Goal: Task Accomplishment & Management: Manage account settings

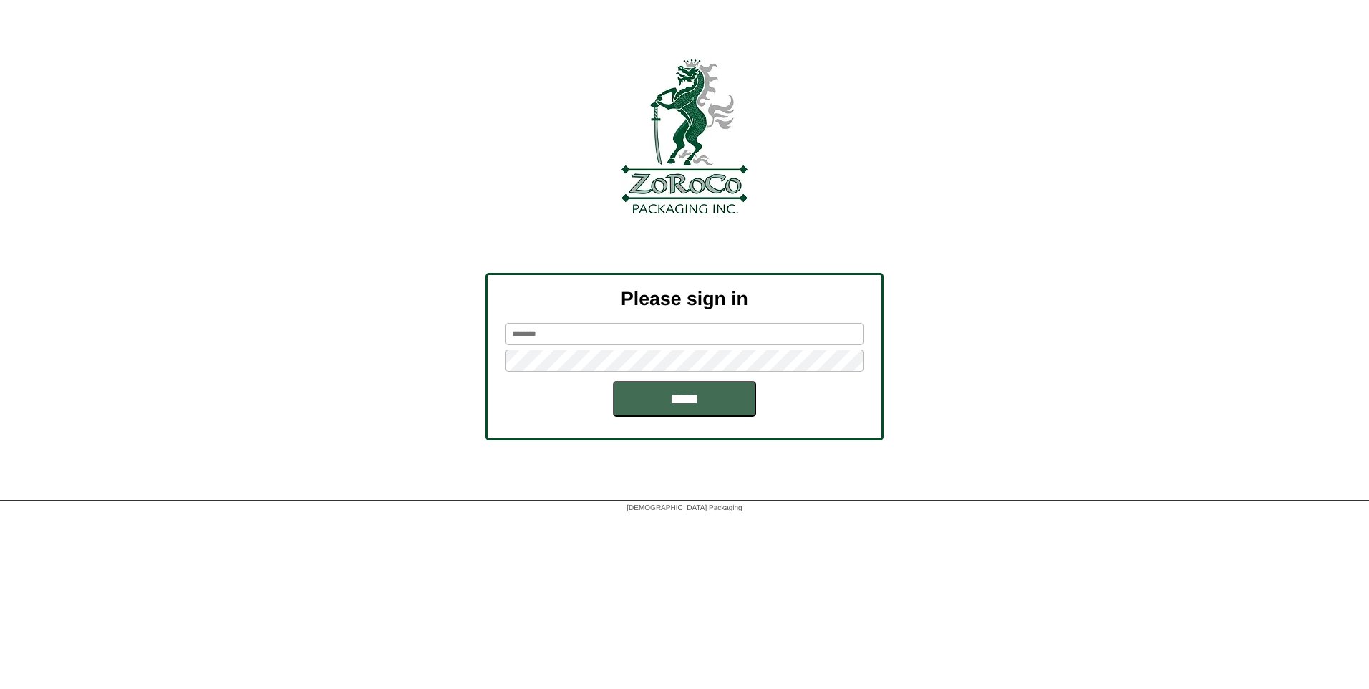
type input "*******"
click at [667, 398] on input "*****" at bounding box center [684, 399] width 143 height 36
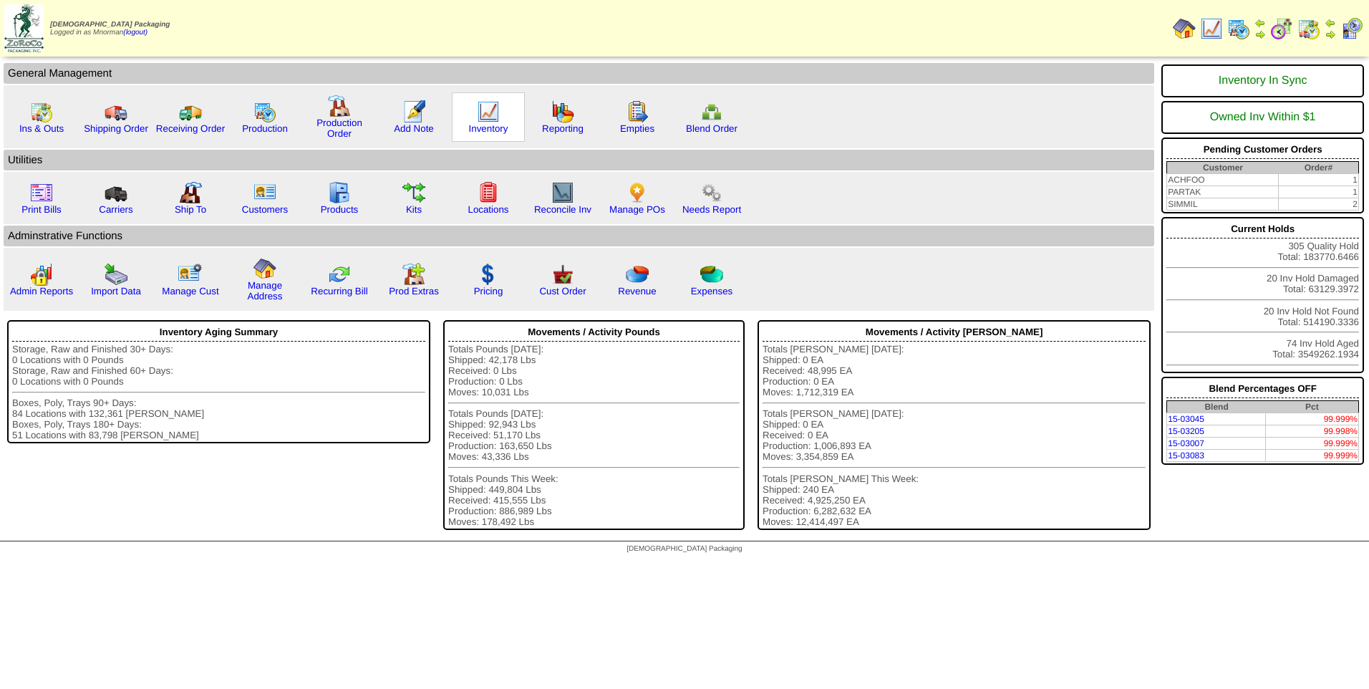
click at [498, 111] on img at bounding box center [488, 111] width 23 height 23
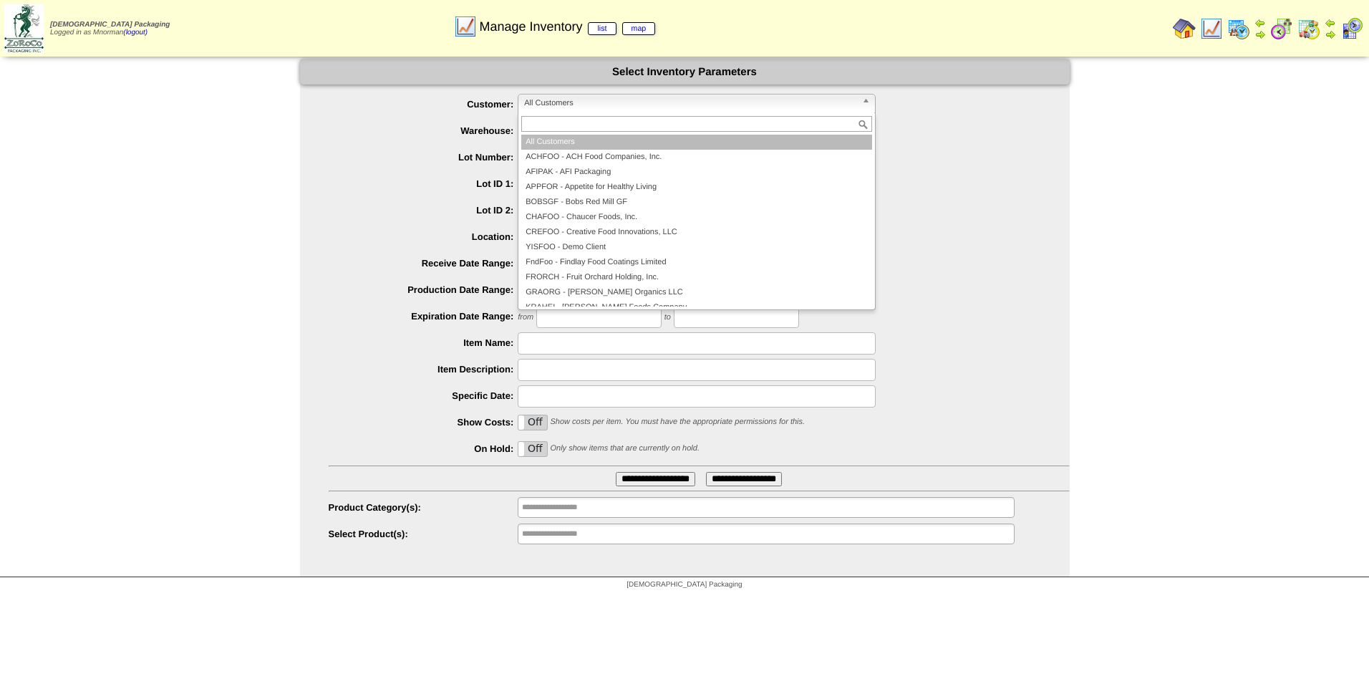
click at [613, 108] on span "All Customers" at bounding box center [690, 102] width 332 height 17
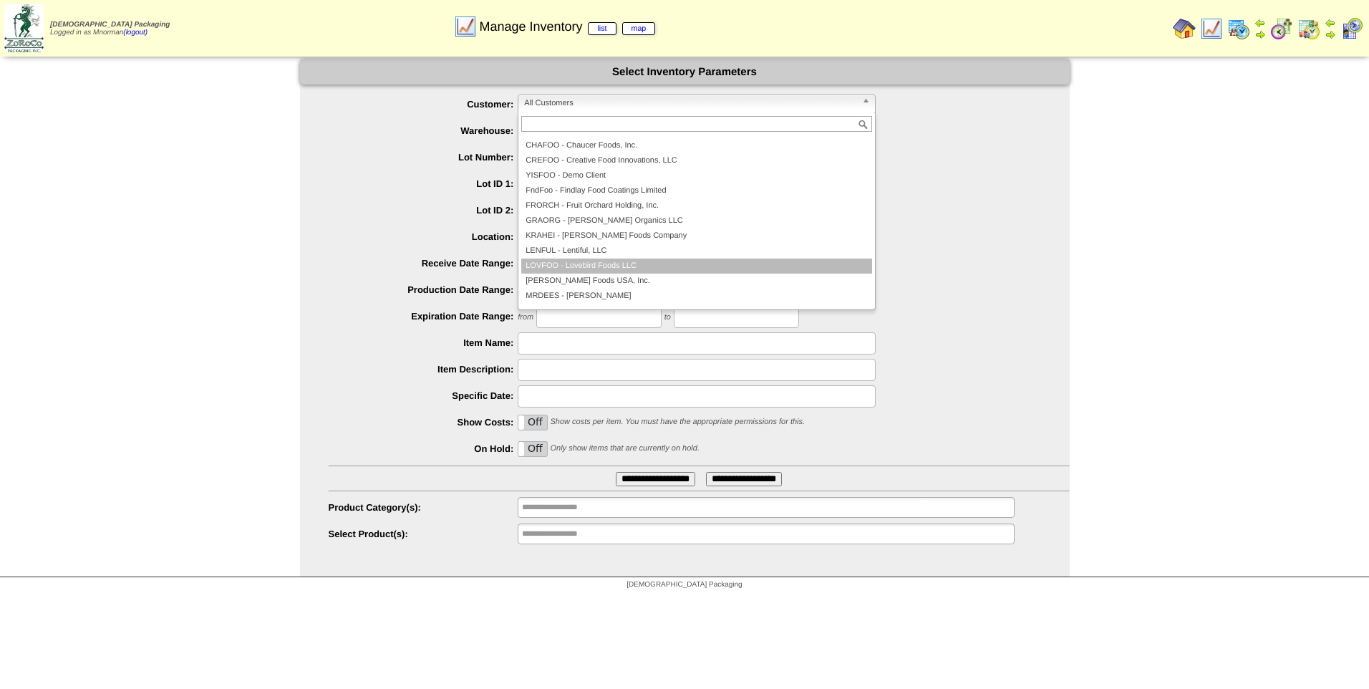
click at [651, 268] on li "LOVFOO - Lovebird Foods LLC" at bounding box center [696, 265] width 351 height 15
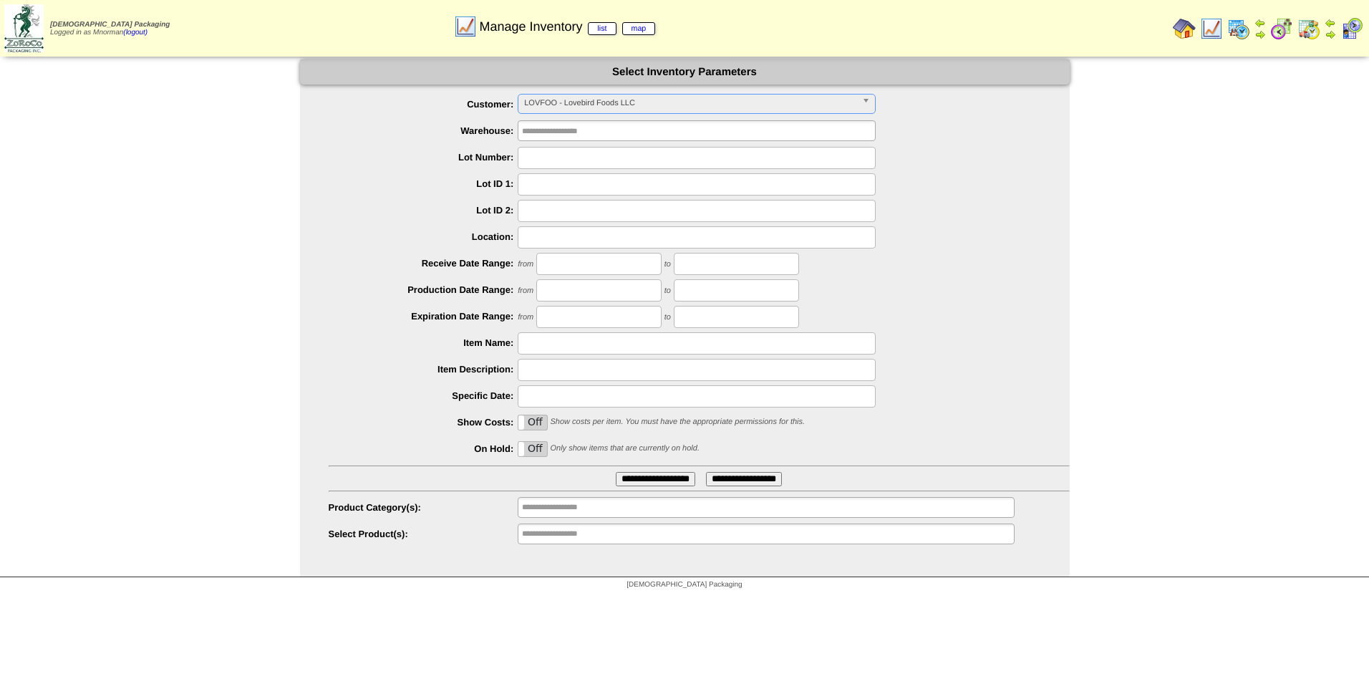
click at [636, 475] on input "**********" at bounding box center [655, 479] width 79 height 14
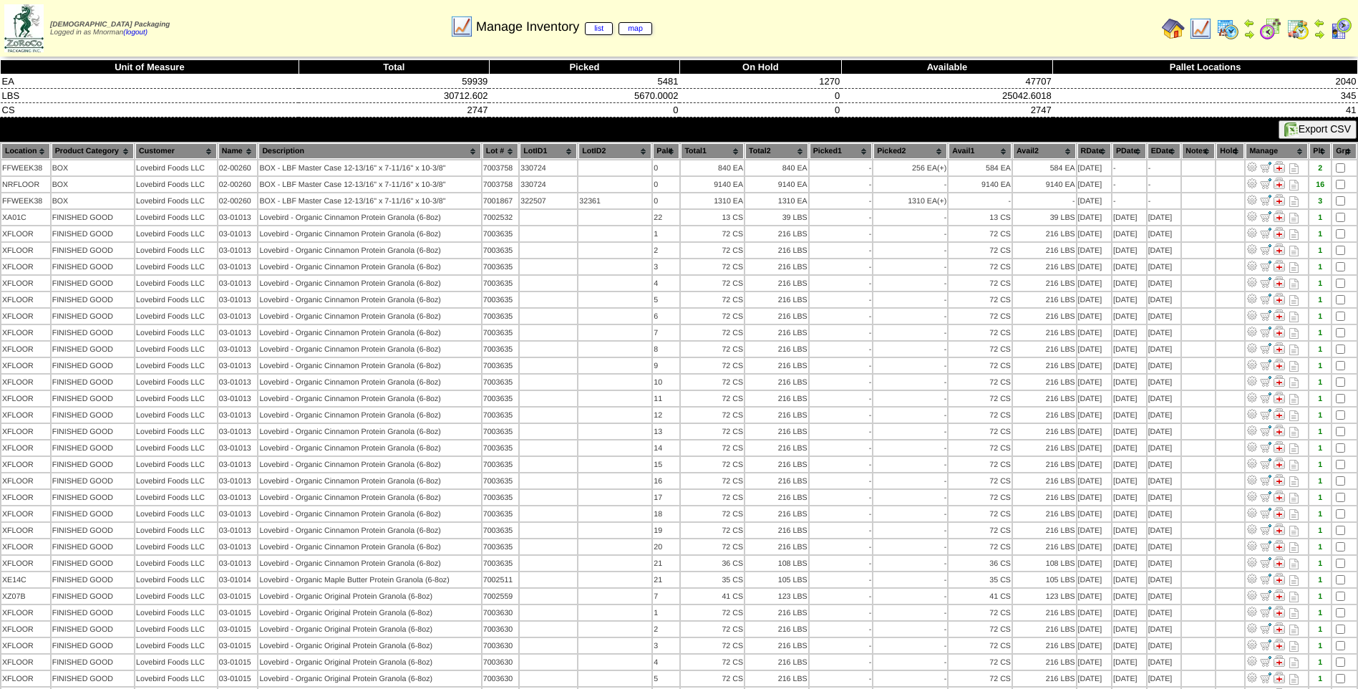
click at [1125, 148] on th "PDate" at bounding box center [1129, 151] width 34 height 16
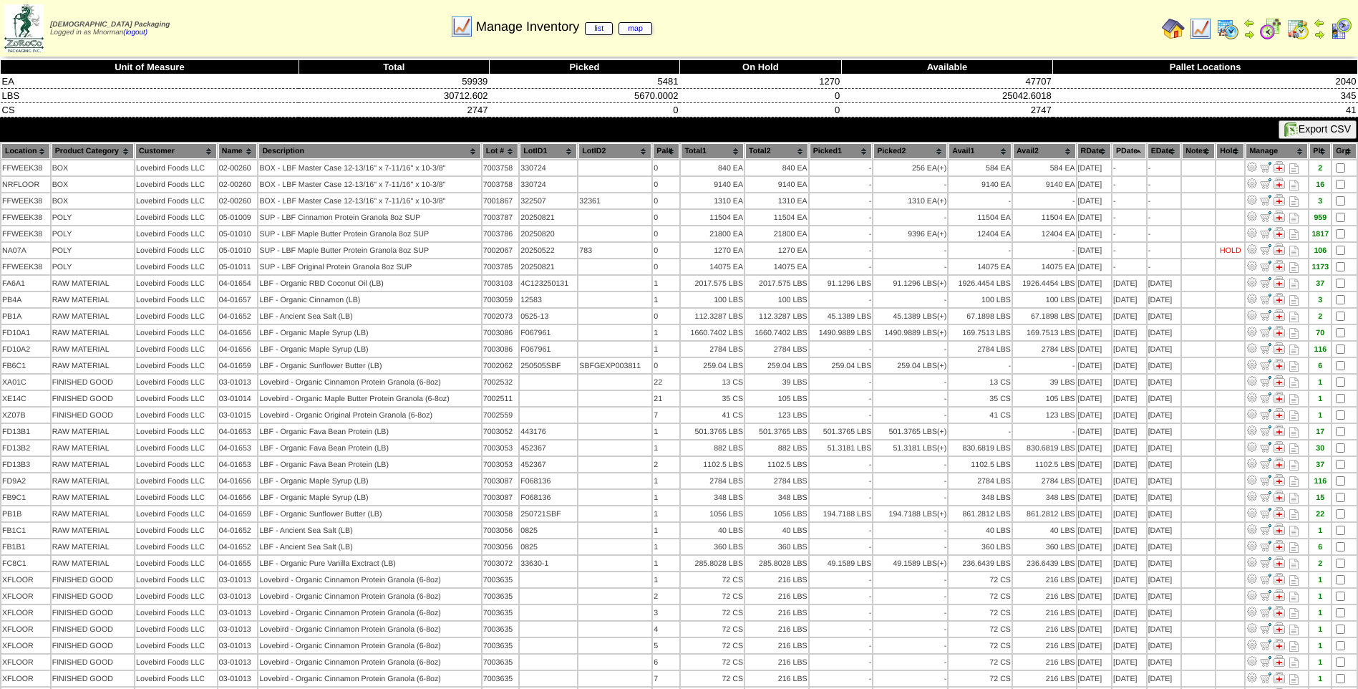
click at [1126, 144] on th "PDate" at bounding box center [1129, 151] width 34 height 16
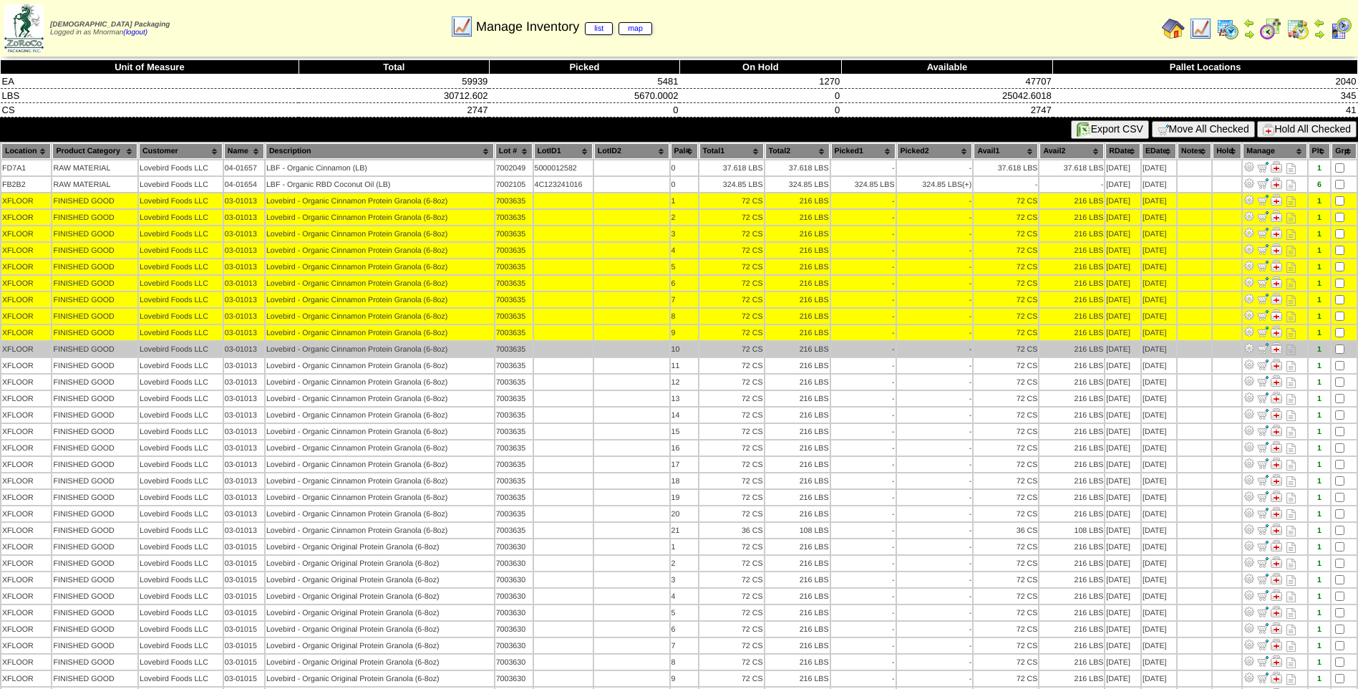
click at [1345, 348] on td at bounding box center [1343, 348] width 25 height 15
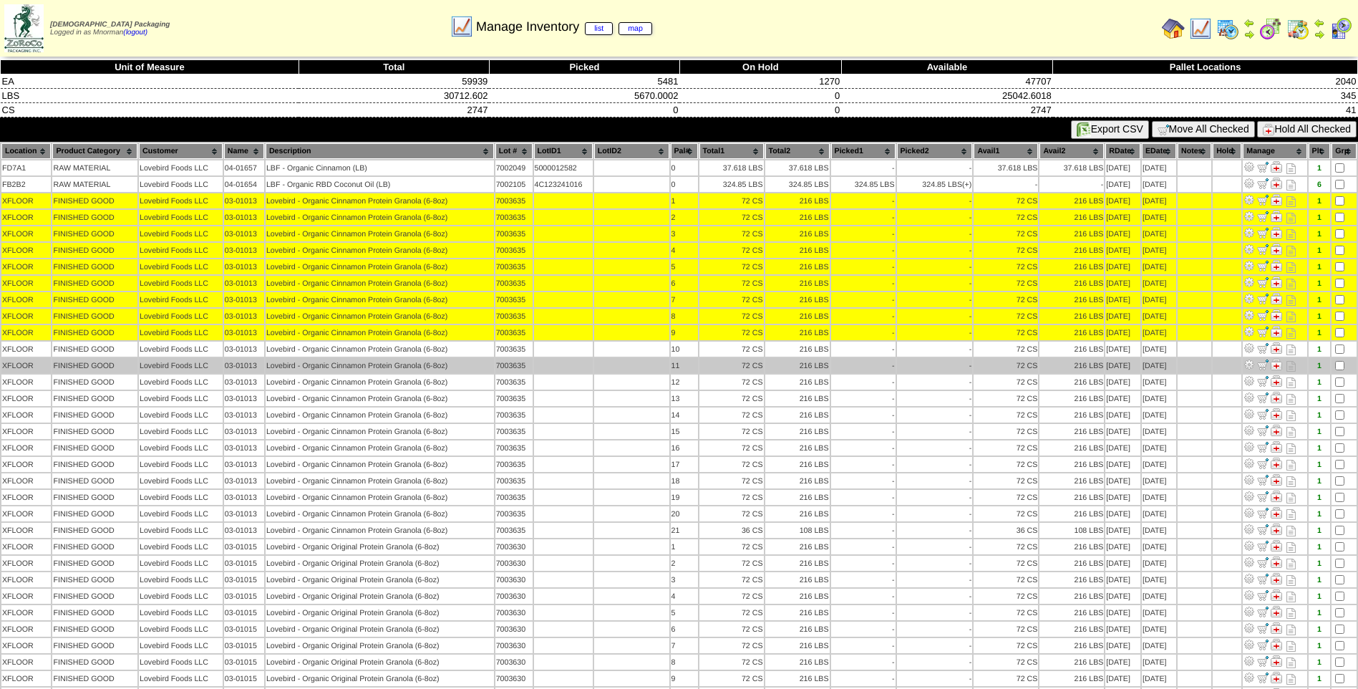
click at [1345, 371] on td at bounding box center [1343, 365] width 25 height 15
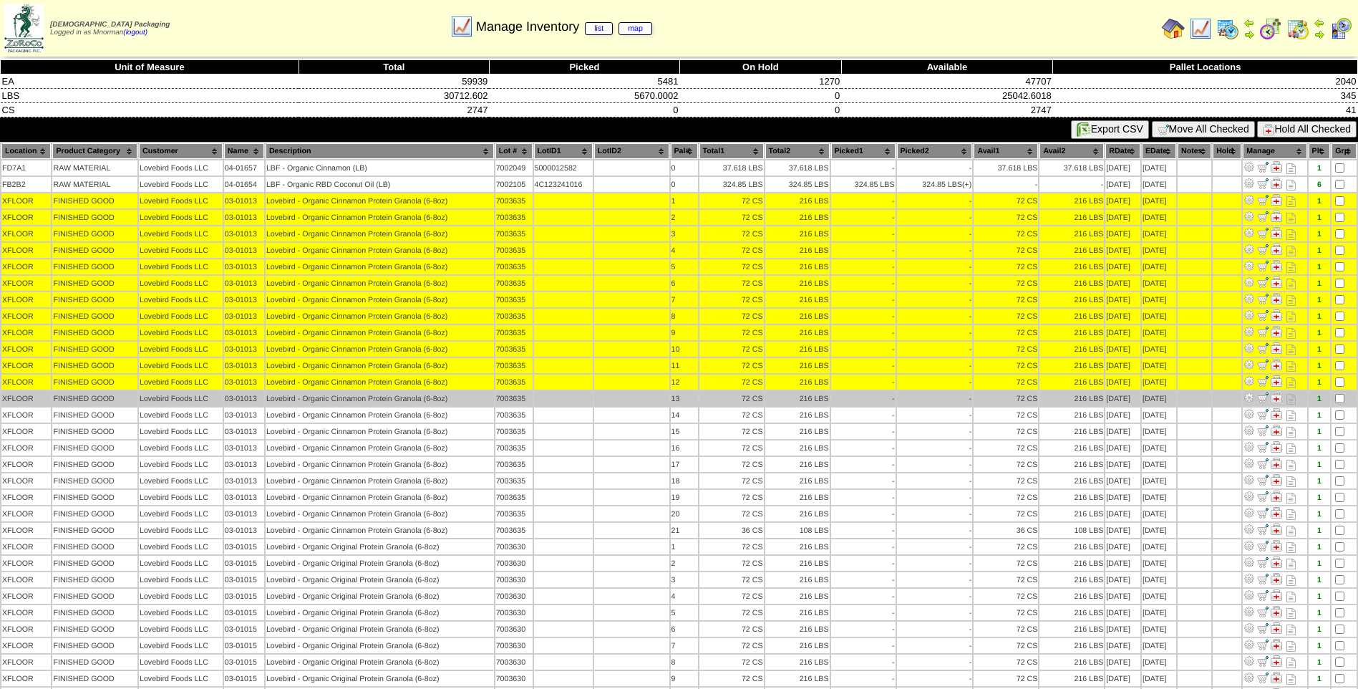
click at [1341, 392] on td at bounding box center [1343, 398] width 25 height 15
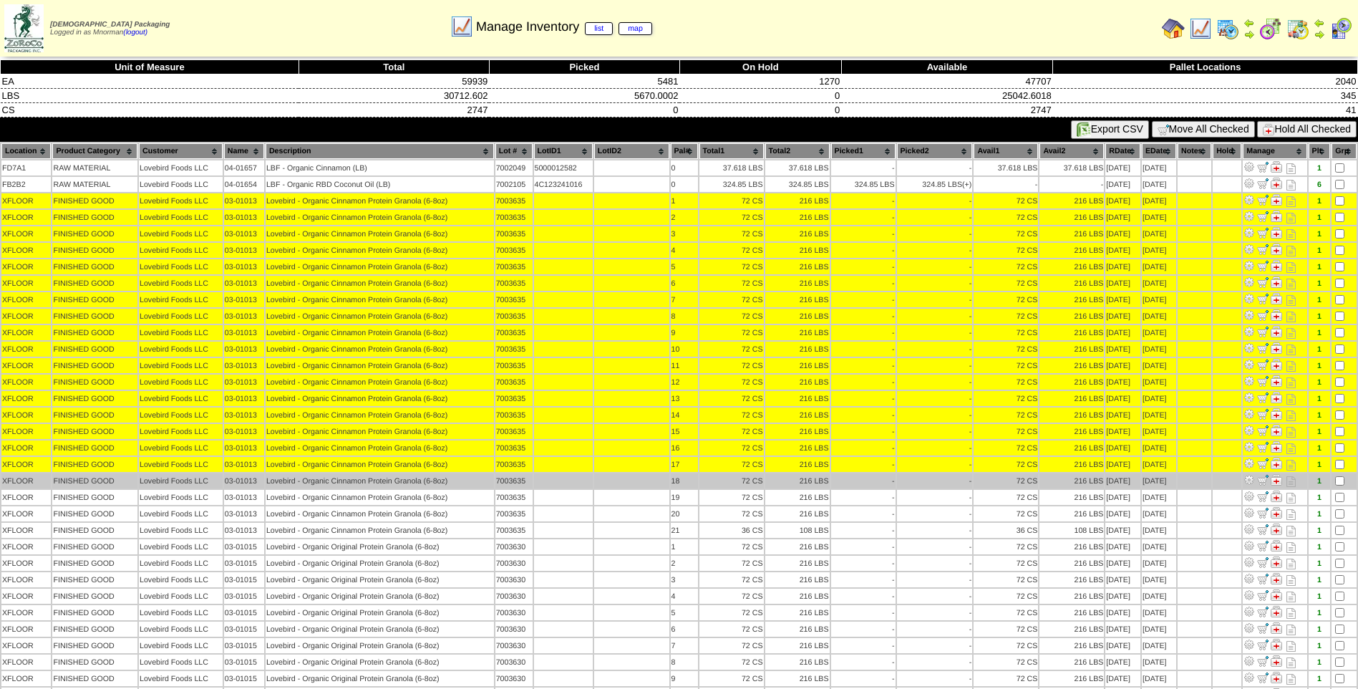
click at [1338, 475] on td at bounding box center [1343, 480] width 25 height 15
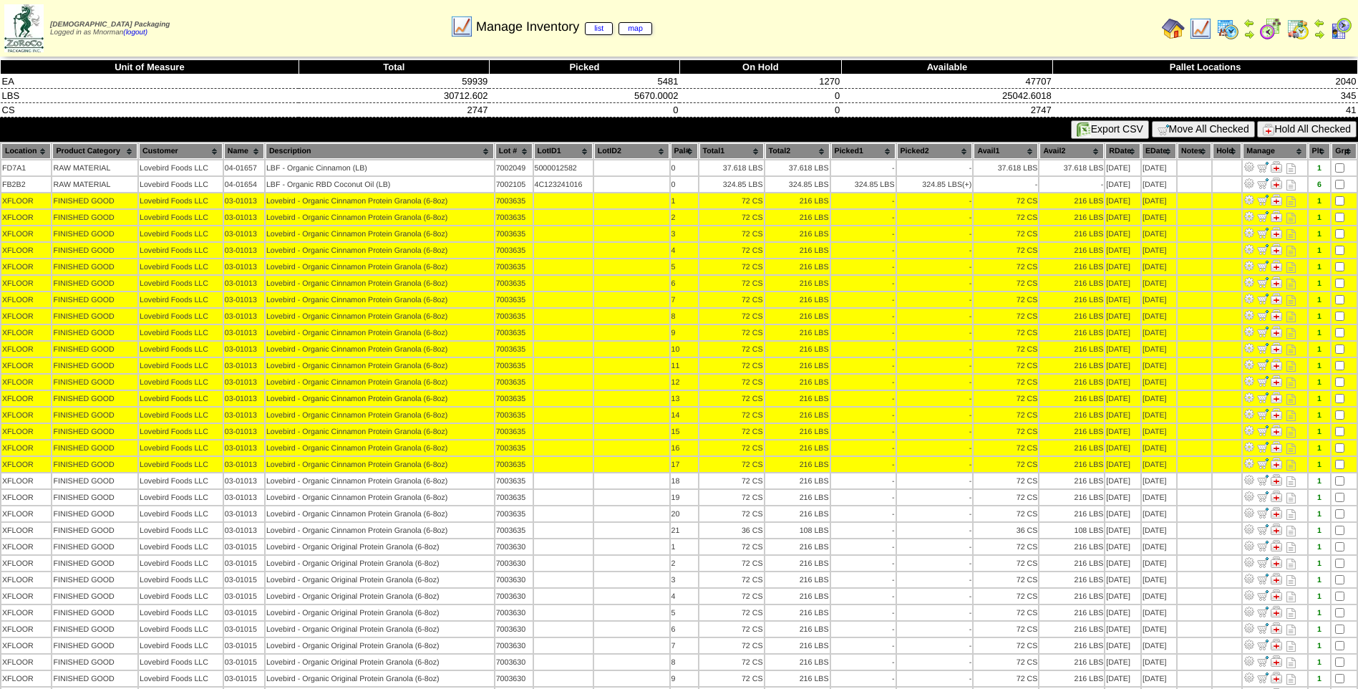
click at [1338, 488] on table "Location Product Category Customer Name Description Lot # LotID1 LotID2 0 -" at bounding box center [679, 694] width 1358 height 1105
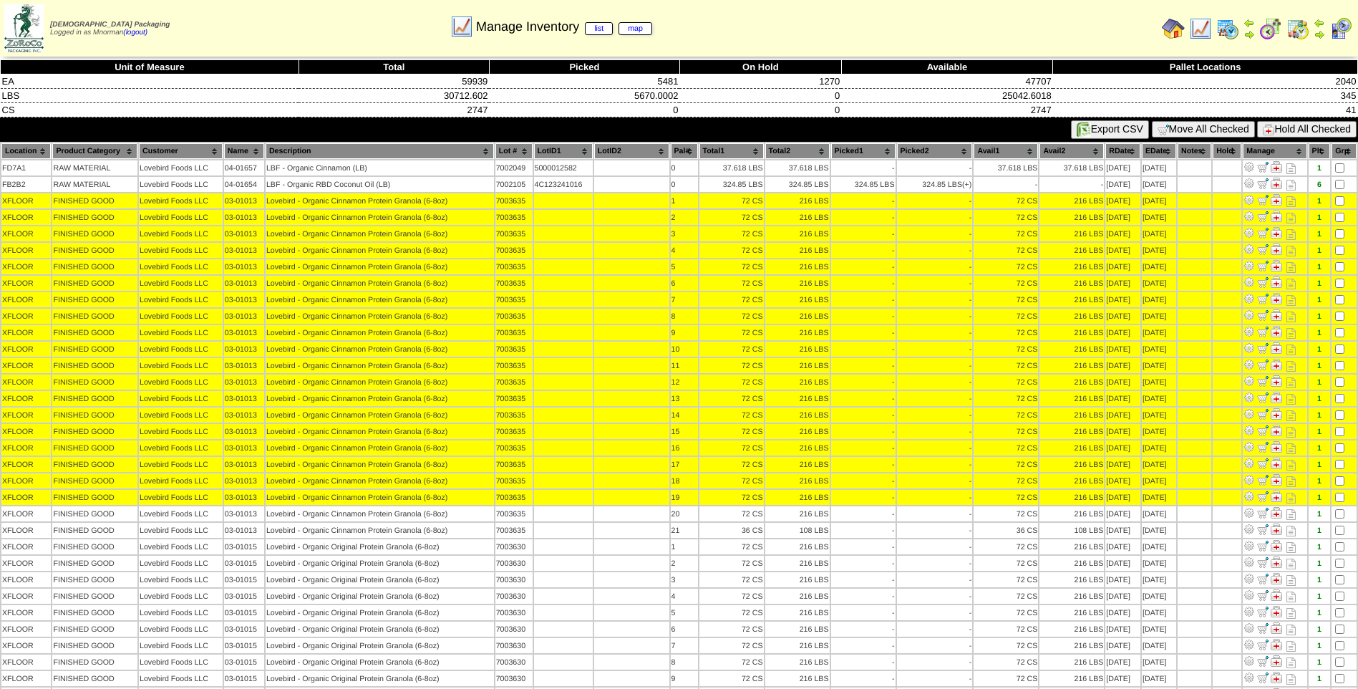
click at [1339, 503] on td at bounding box center [1343, 497] width 25 height 15
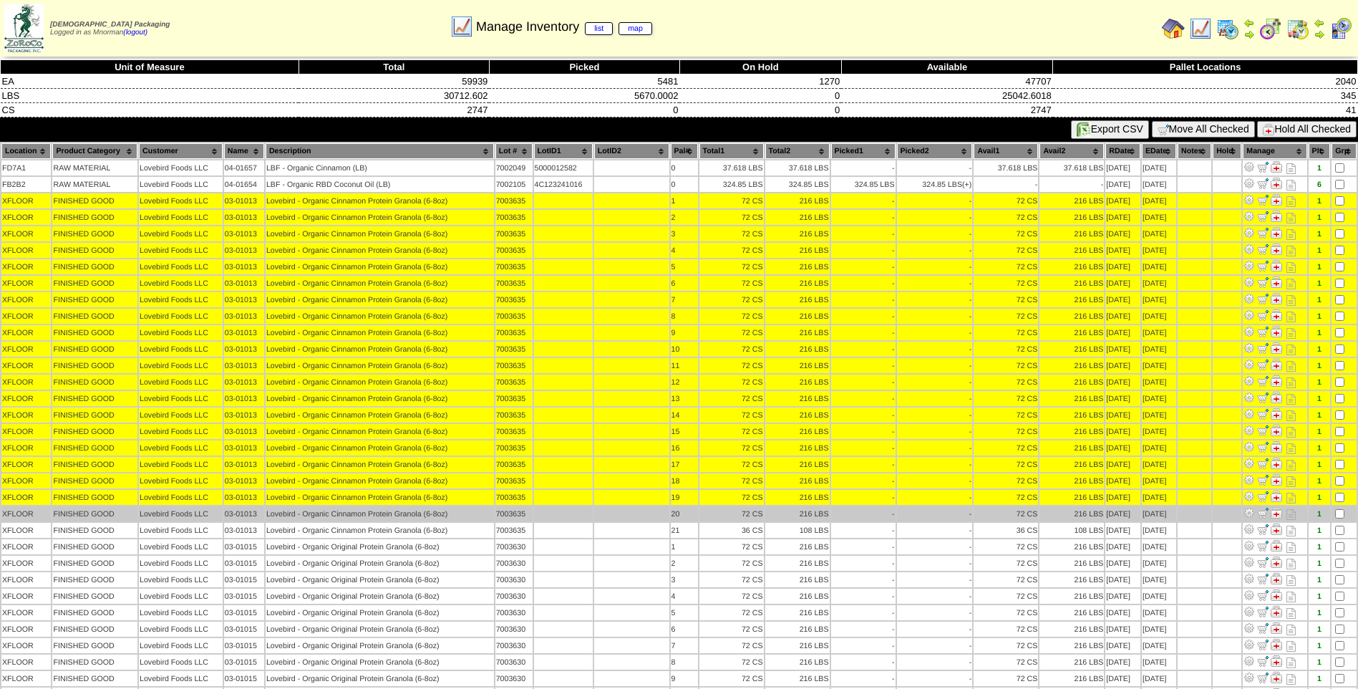
click at [1339, 508] on td at bounding box center [1343, 513] width 25 height 15
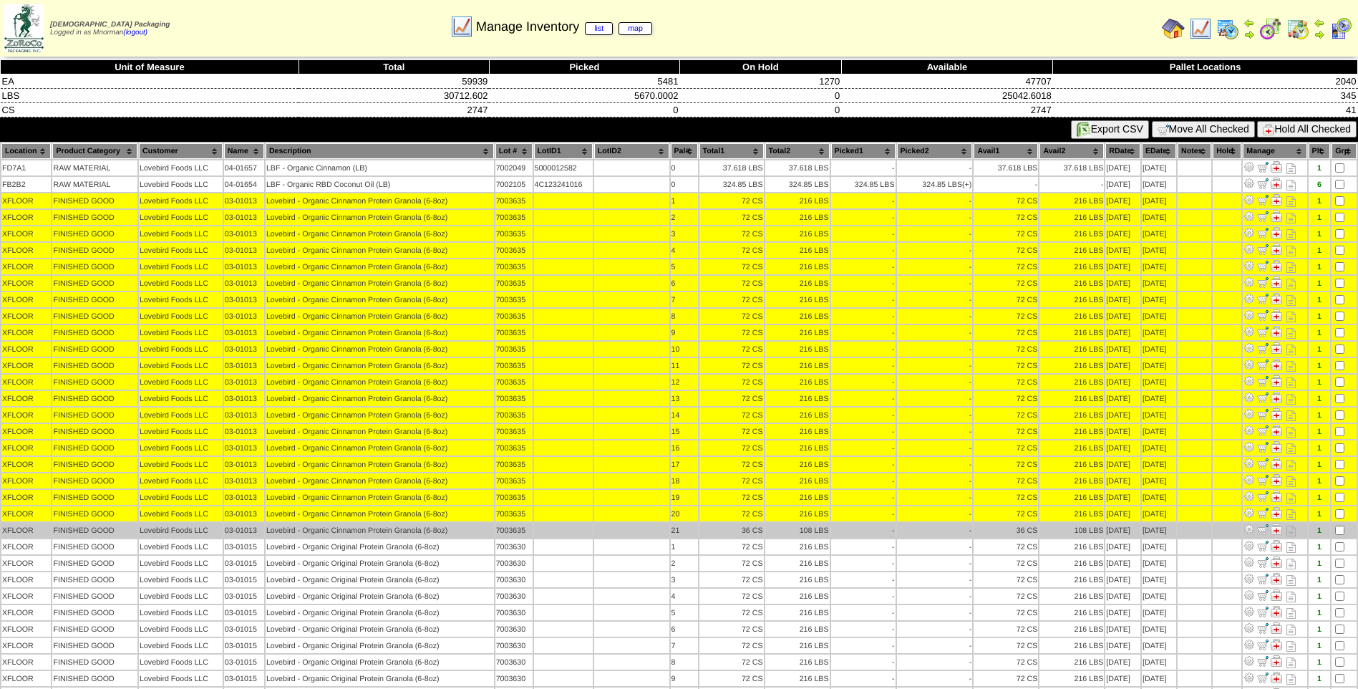
click at [1340, 535] on td at bounding box center [1343, 530] width 25 height 15
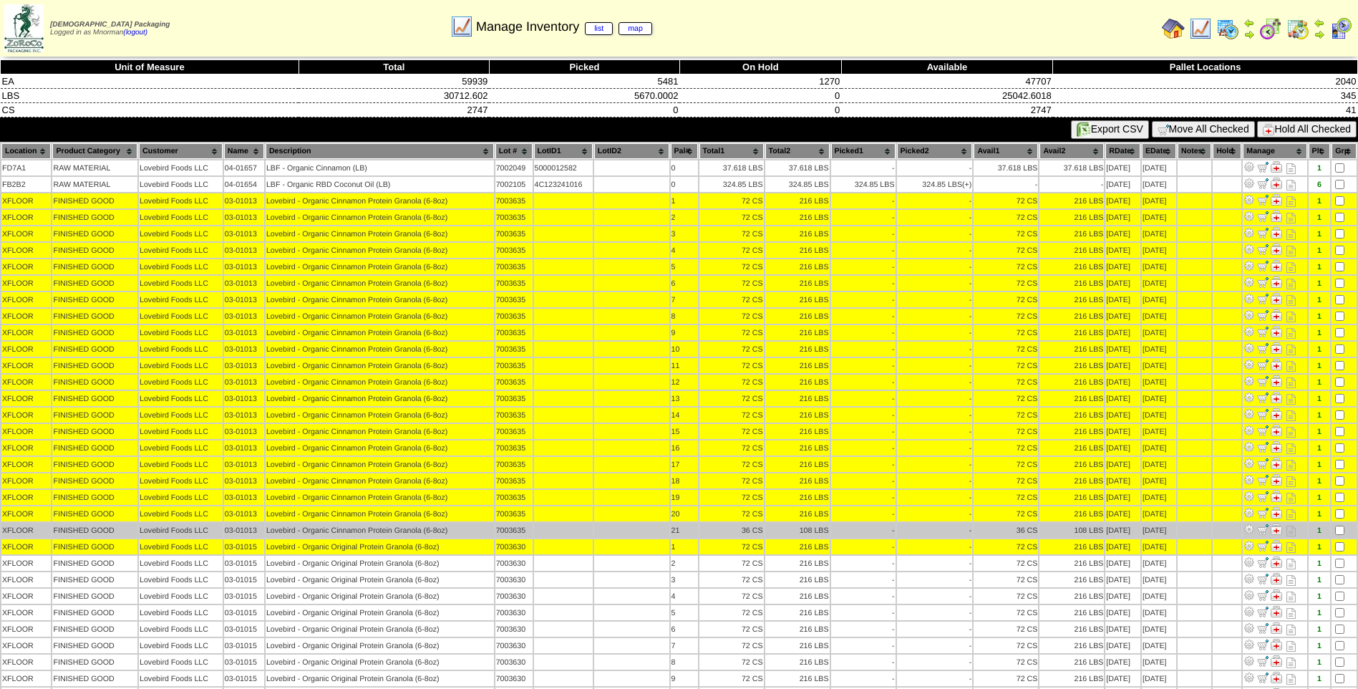
click at [1341, 535] on td at bounding box center [1343, 530] width 25 height 15
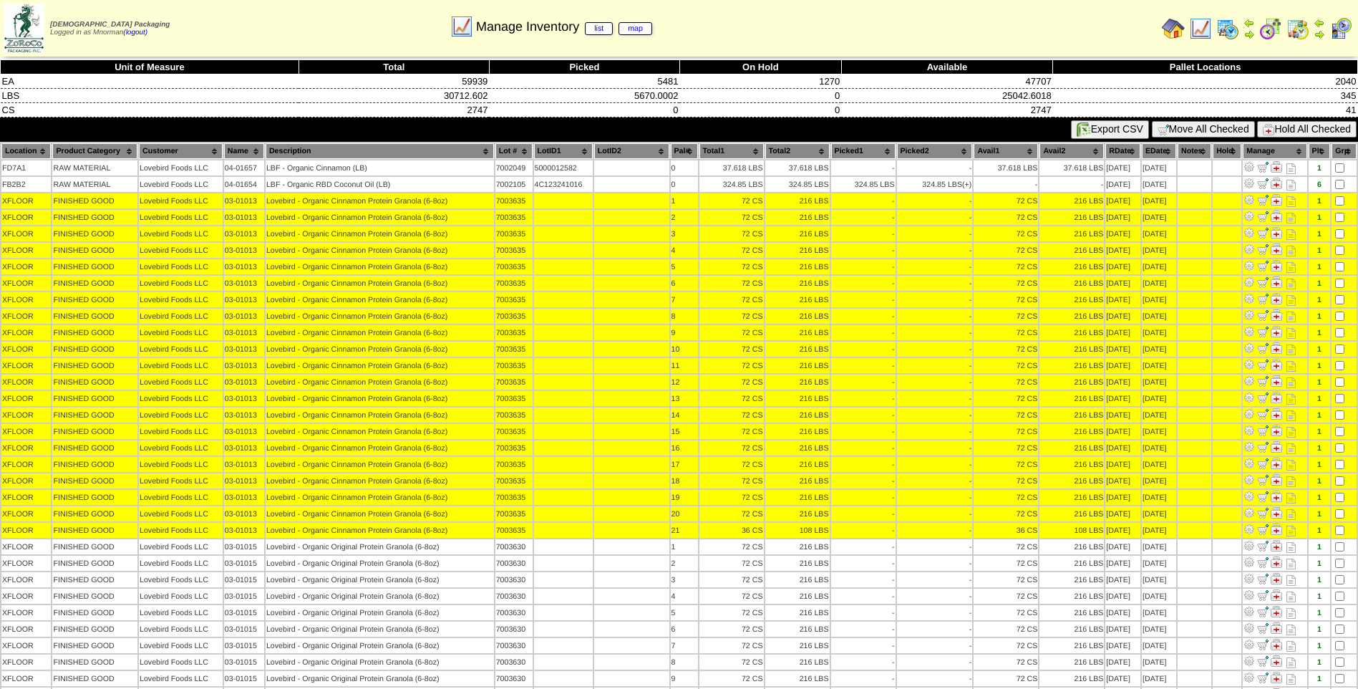
click at [1296, 121] on button "Hold All Checked" at bounding box center [1306, 129] width 99 height 16
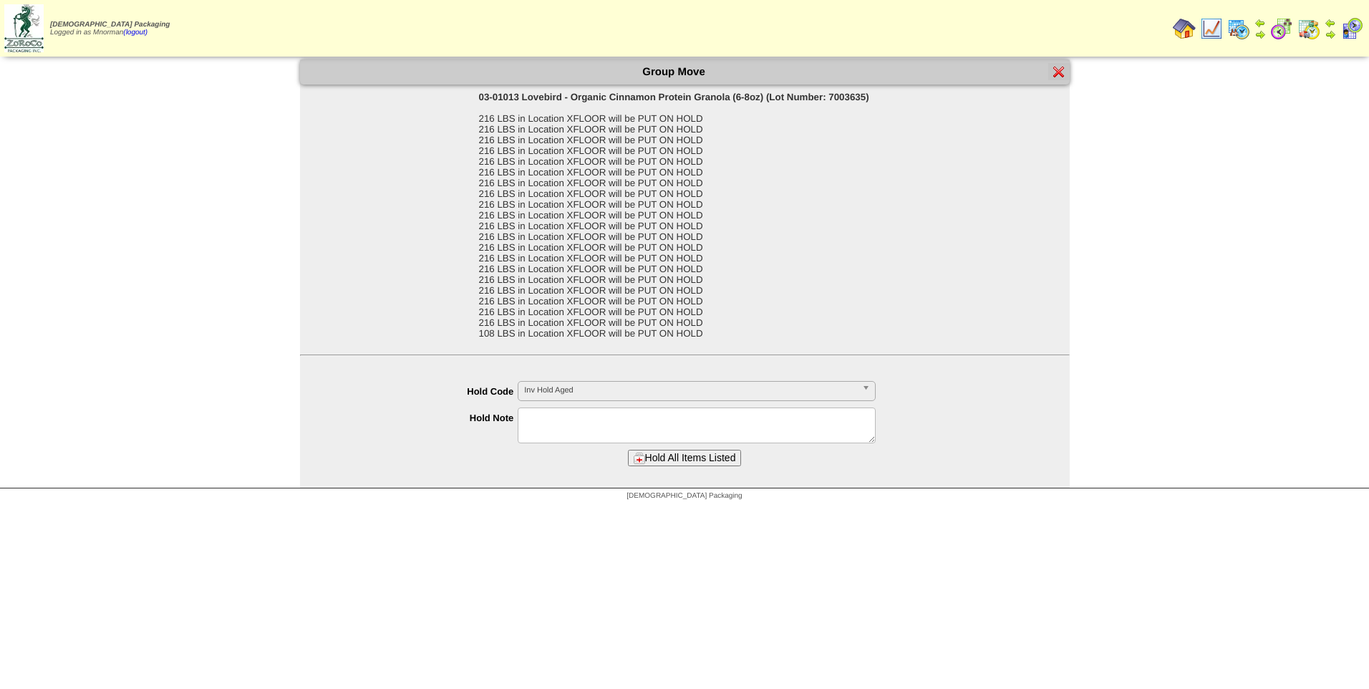
click at [646, 384] on span "Inv Hold Aged" at bounding box center [690, 390] width 332 height 17
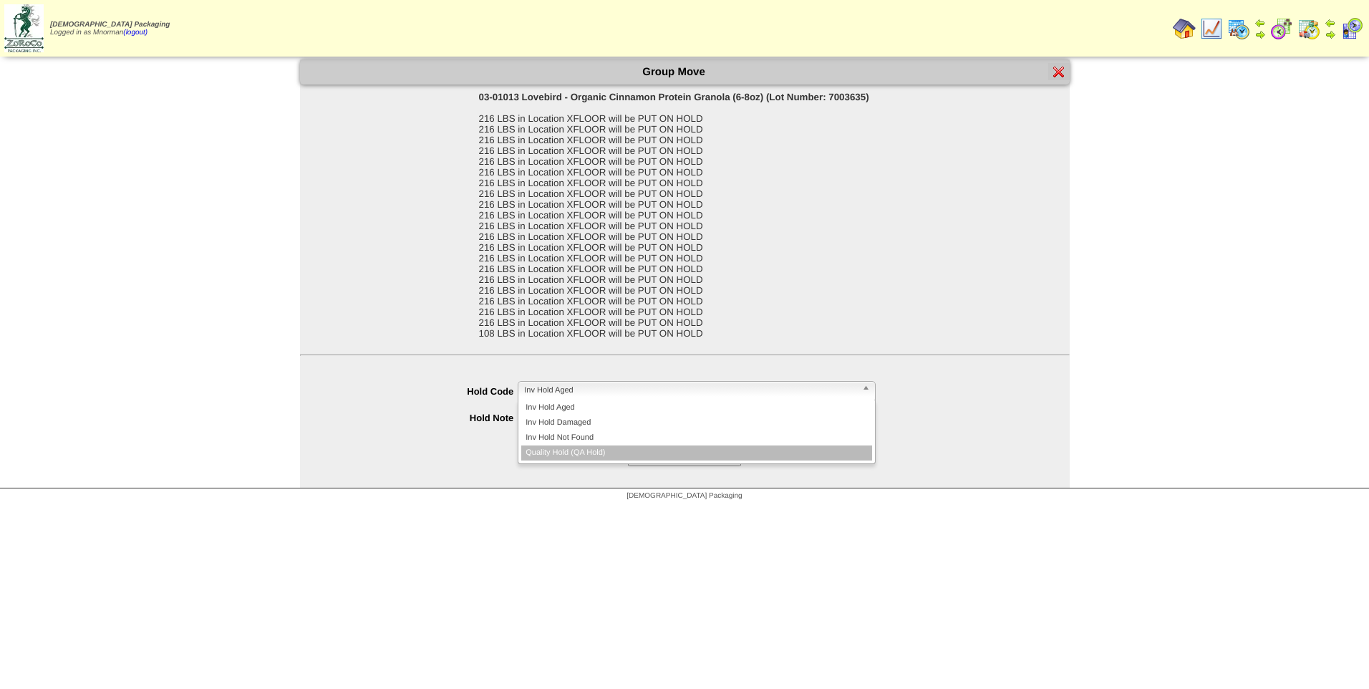
drag, startPoint x: 598, startPoint y: 452, endPoint x: 592, endPoint y: 436, distance: 17.0
click at [598, 451] on li "Quality Hold (QA Hold)" at bounding box center [696, 452] width 351 height 15
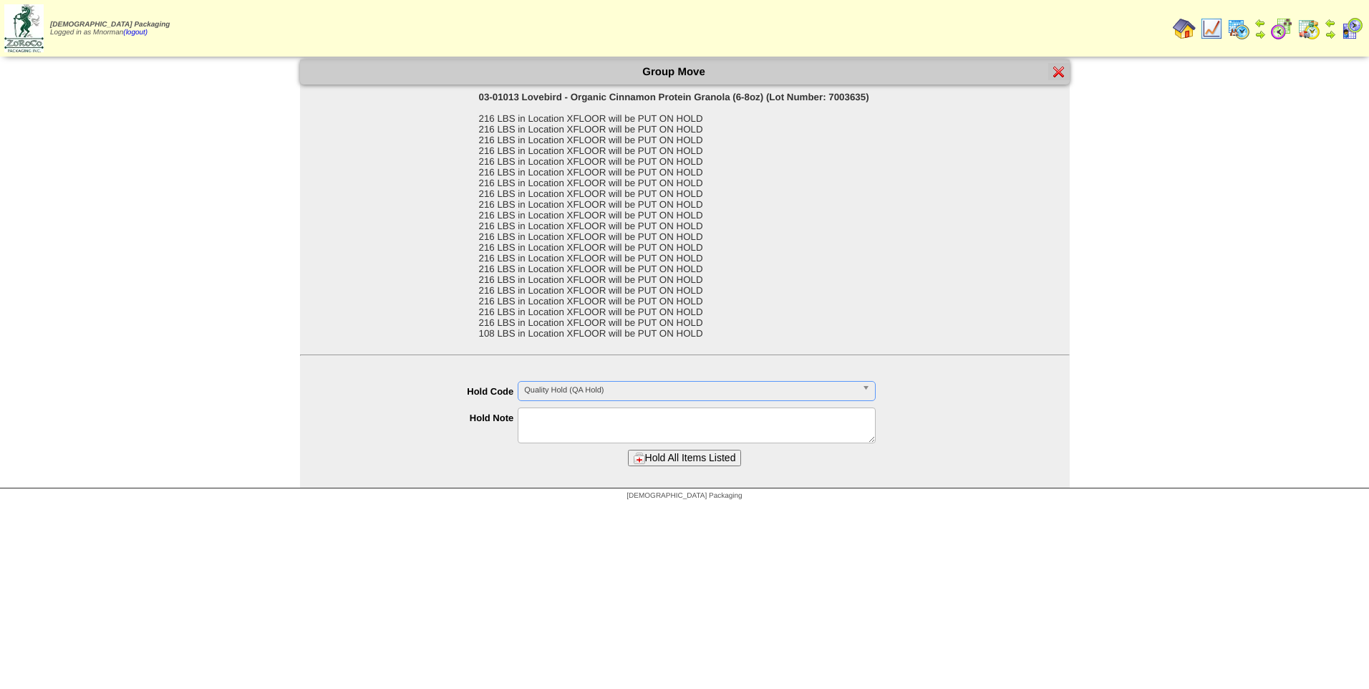
click at [588, 423] on textarea at bounding box center [697, 425] width 358 height 36
type textarea "**********"
click at [706, 457] on button "Hold All Items Listed" at bounding box center [685, 458] width 114 height 16
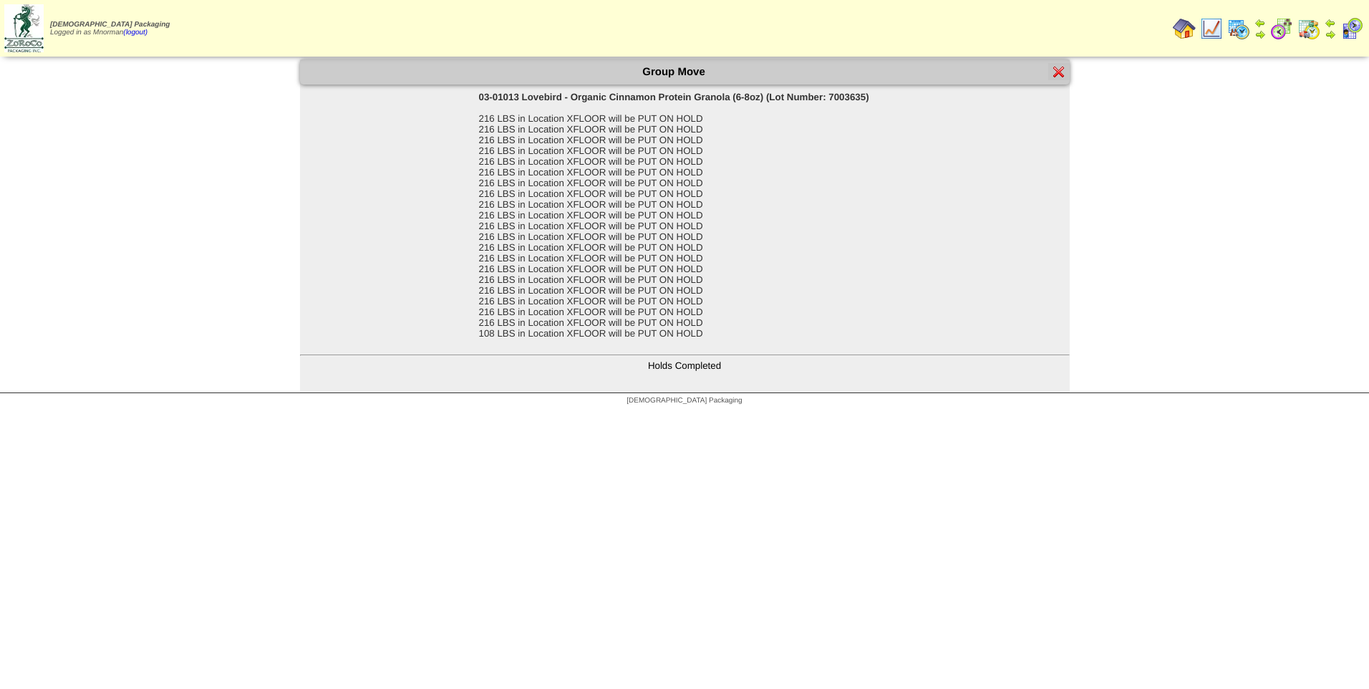
click at [1059, 72] on img at bounding box center [1058, 71] width 11 height 11
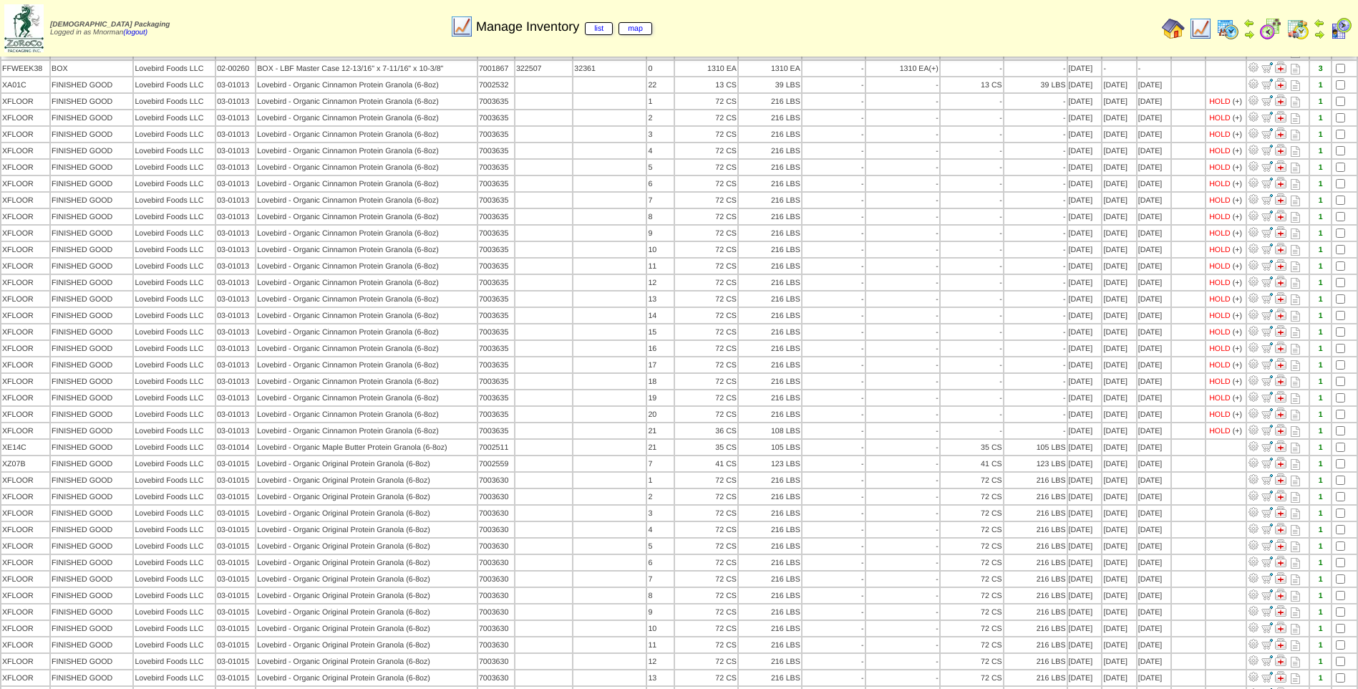
scroll to position [358, 0]
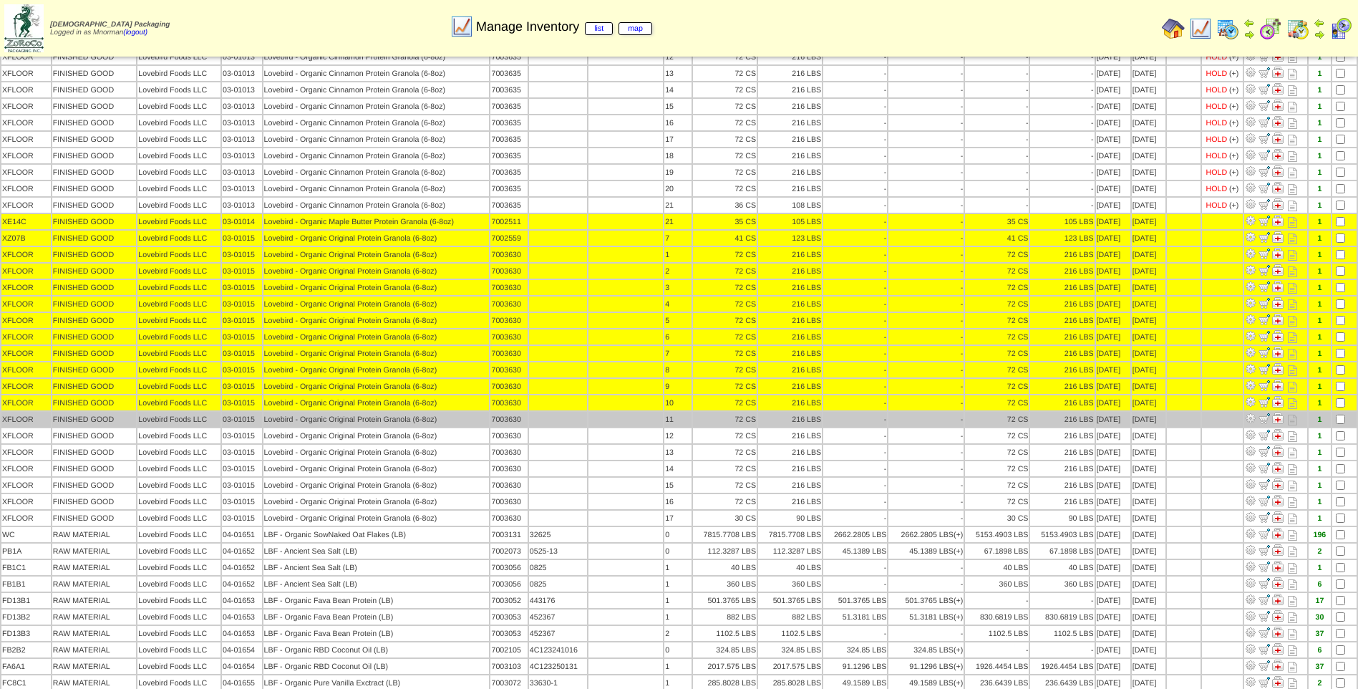
click at [1349, 422] on td at bounding box center [1344, 419] width 24 height 15
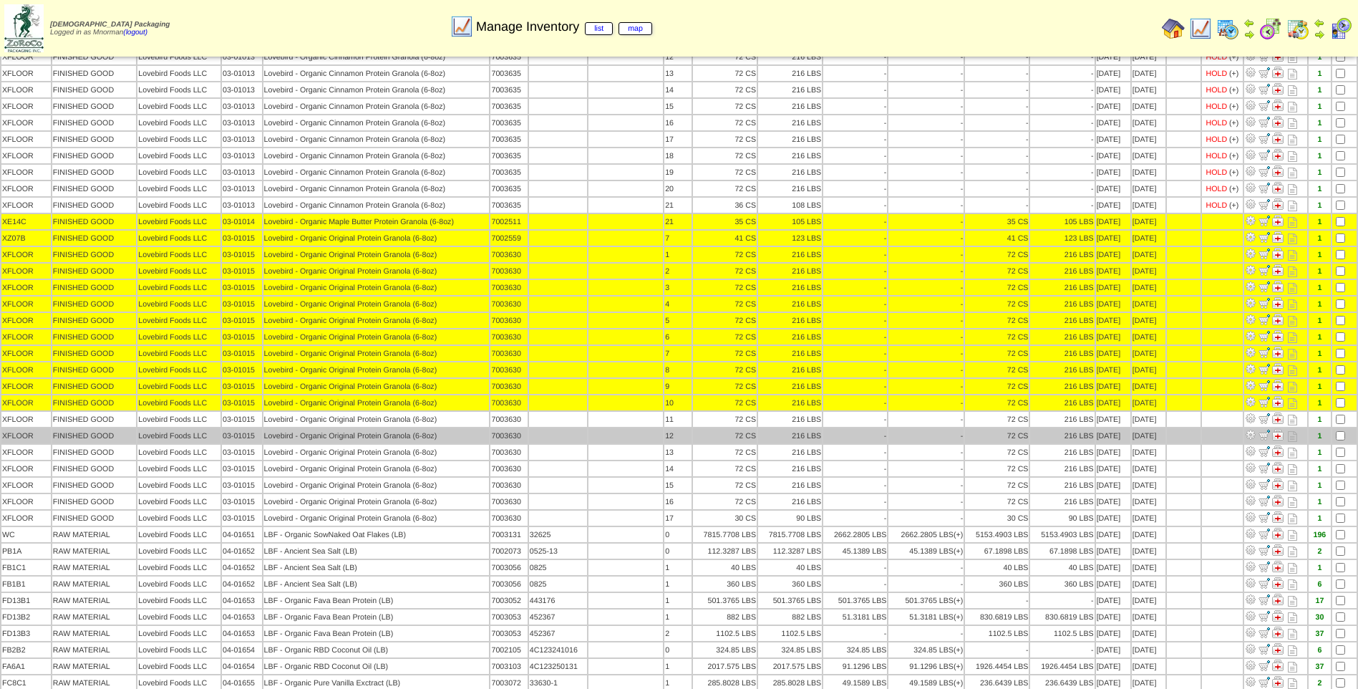
click at [1352, 434] on td at bounding box center [1344, 435] width 24 height 15
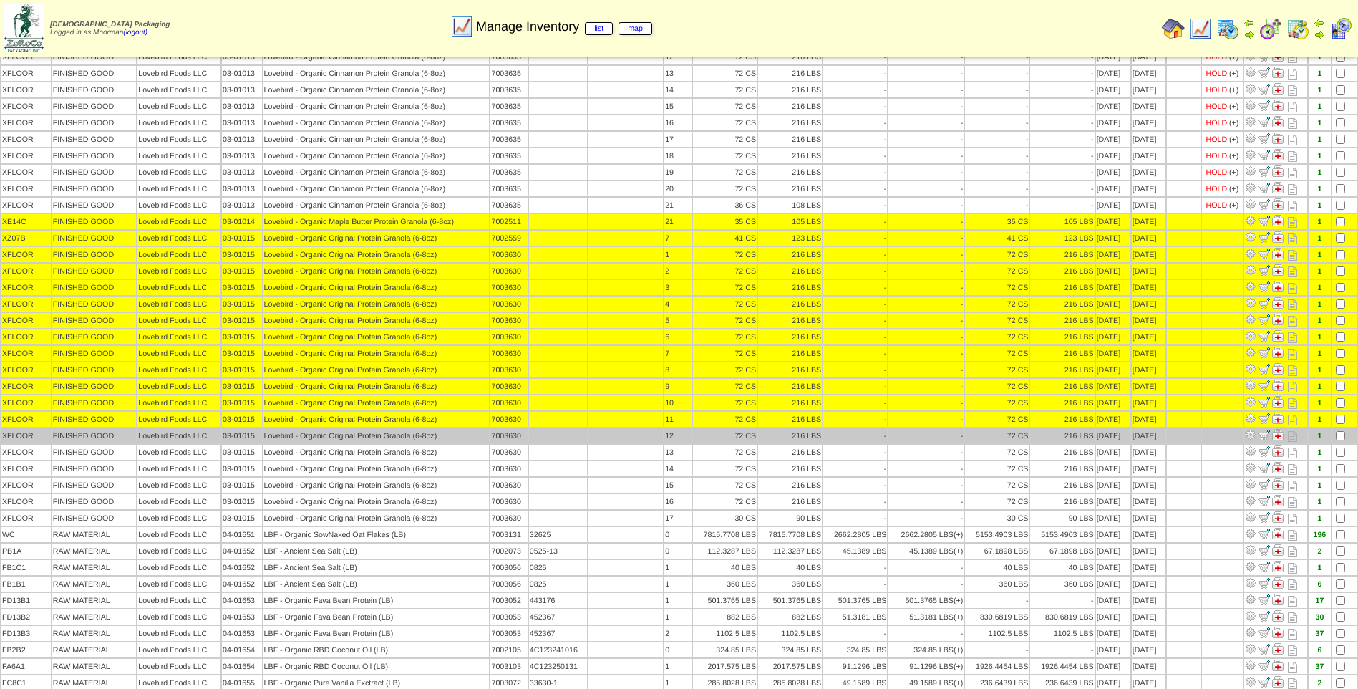
click at [1343, 430] on td at bounding box center [1344, 435] width 24 height 15
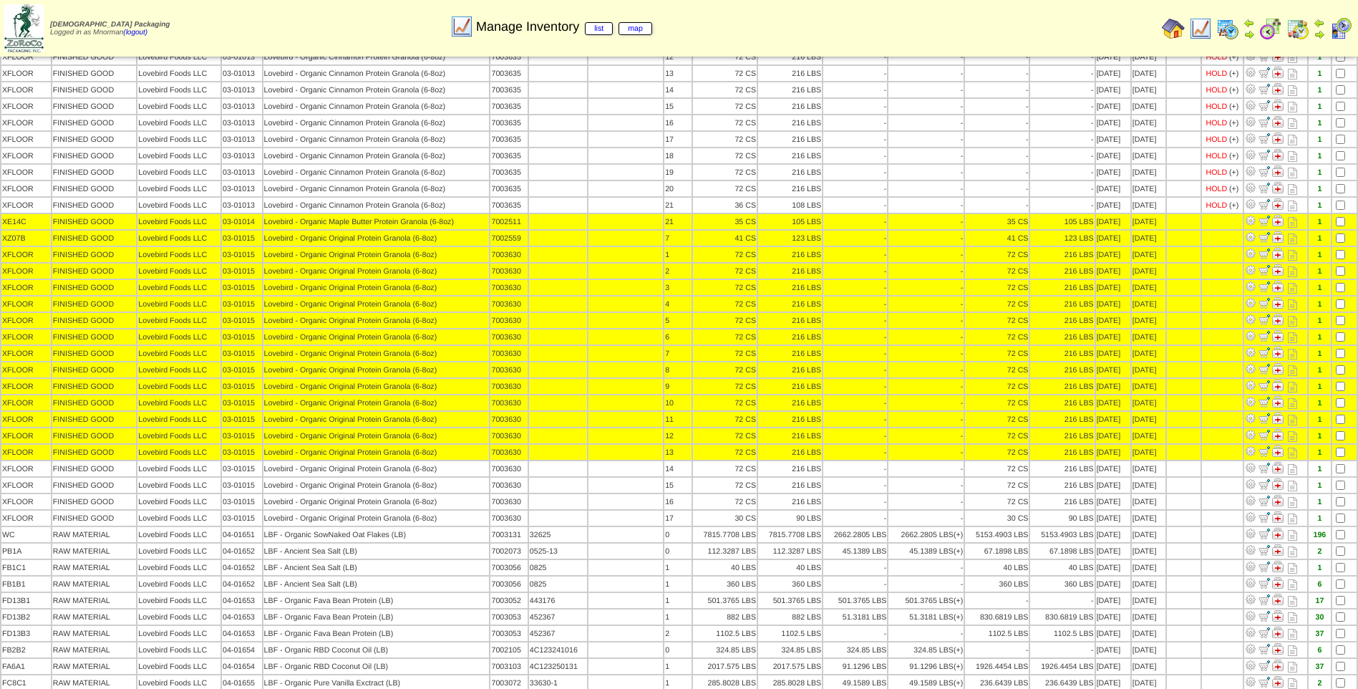
click at [1341, 460] on table "Location Product Category Customer Name Description Lot # LotID1 LotID2 BOX" at bounding box center [679, 336] width 1358 height 1105
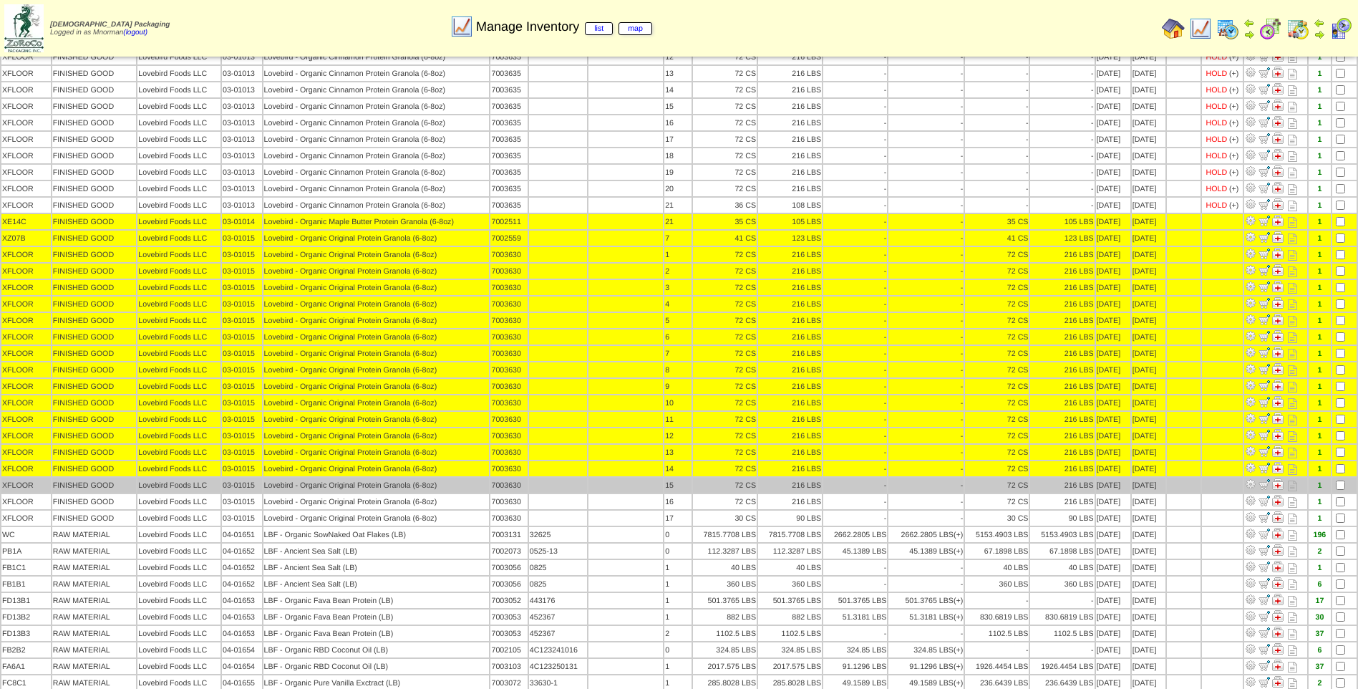
click at [1341, 480] on td at bounding box center [1344, 484] width 24 height 15
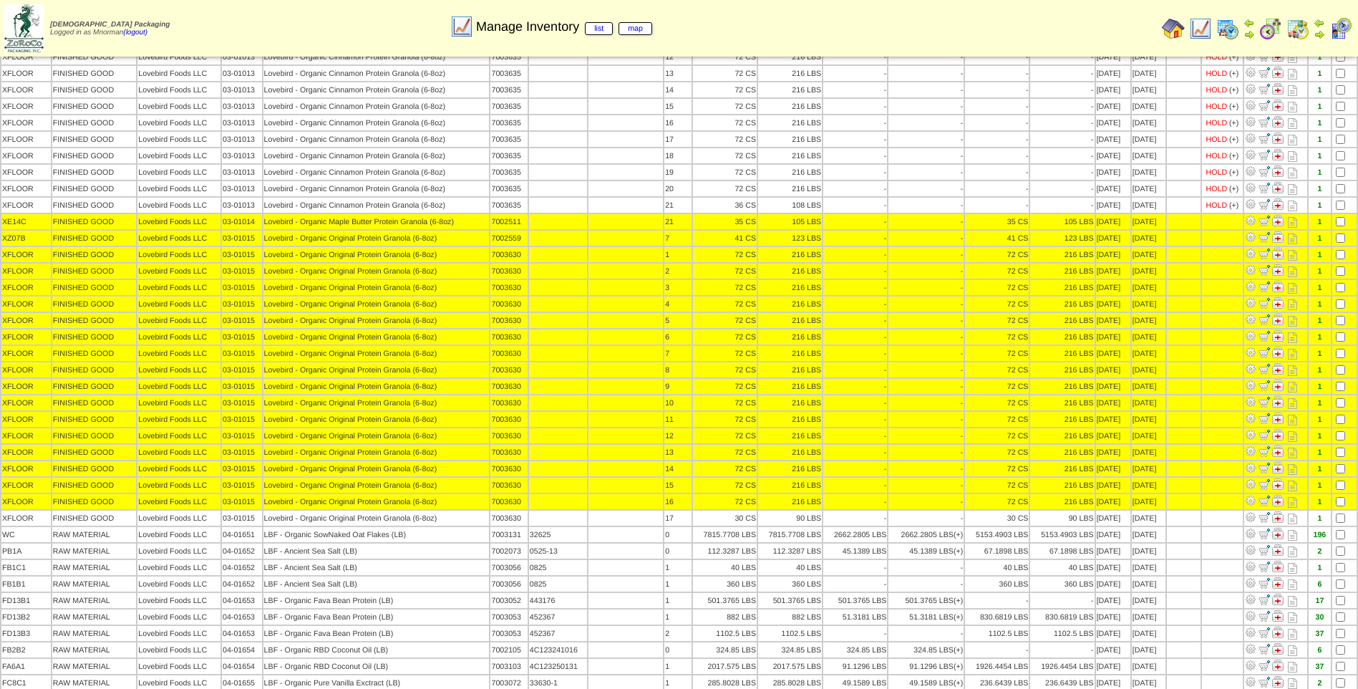
click at [1340, 508] on td at bounding box center [1344, 501] width 24 height 15
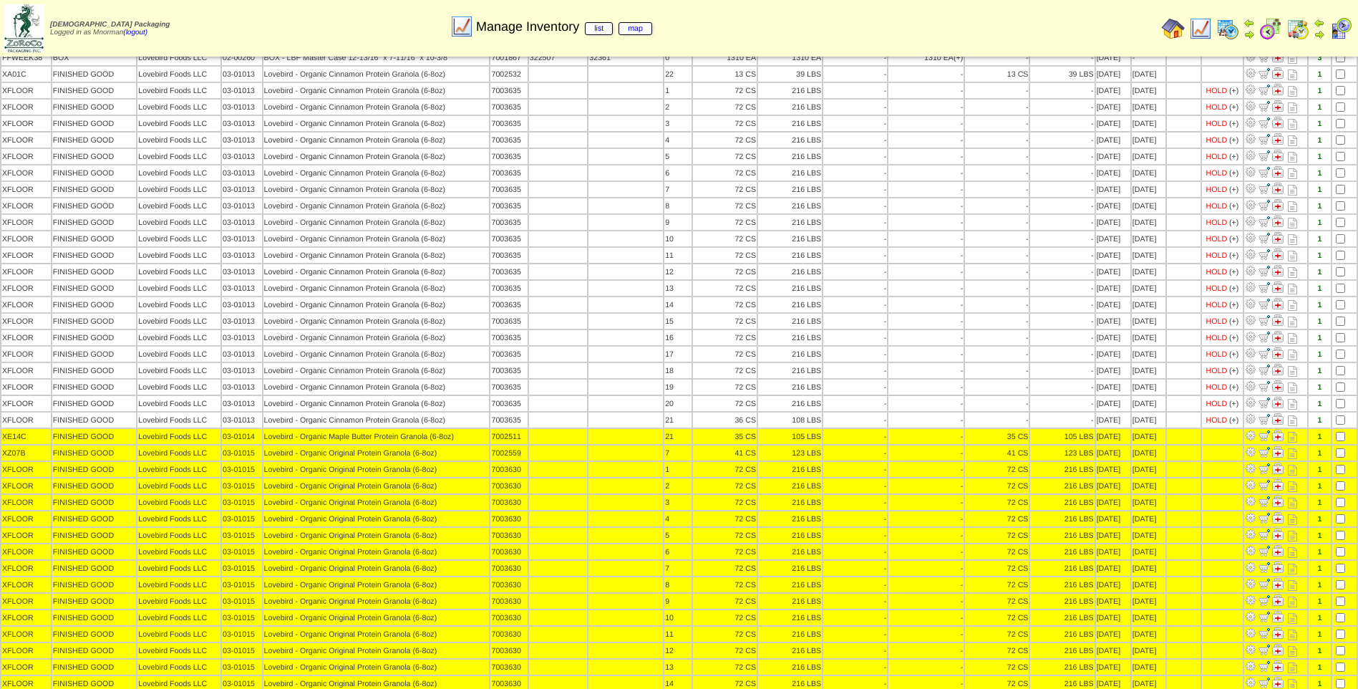
scroll to position [0, 0]
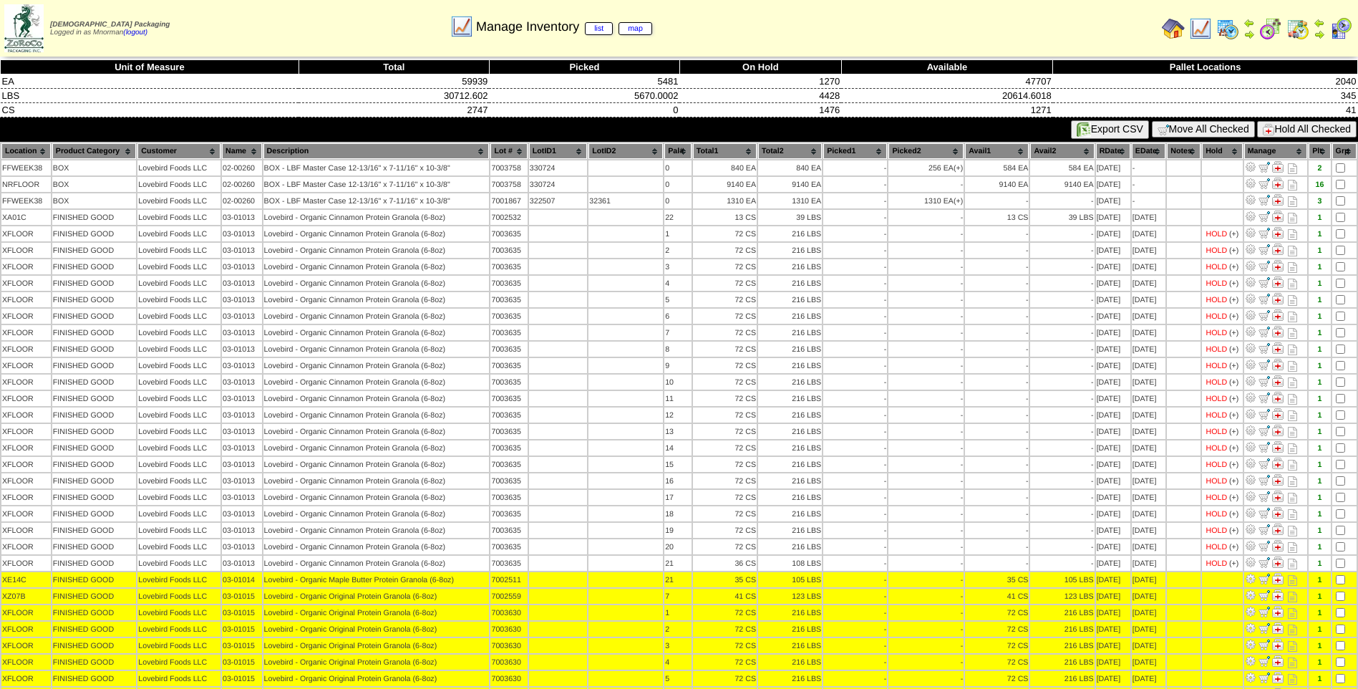
click at [1303, 131] on button "Hold All Checked" at bounding box center [1306, 129] width 99 height 16
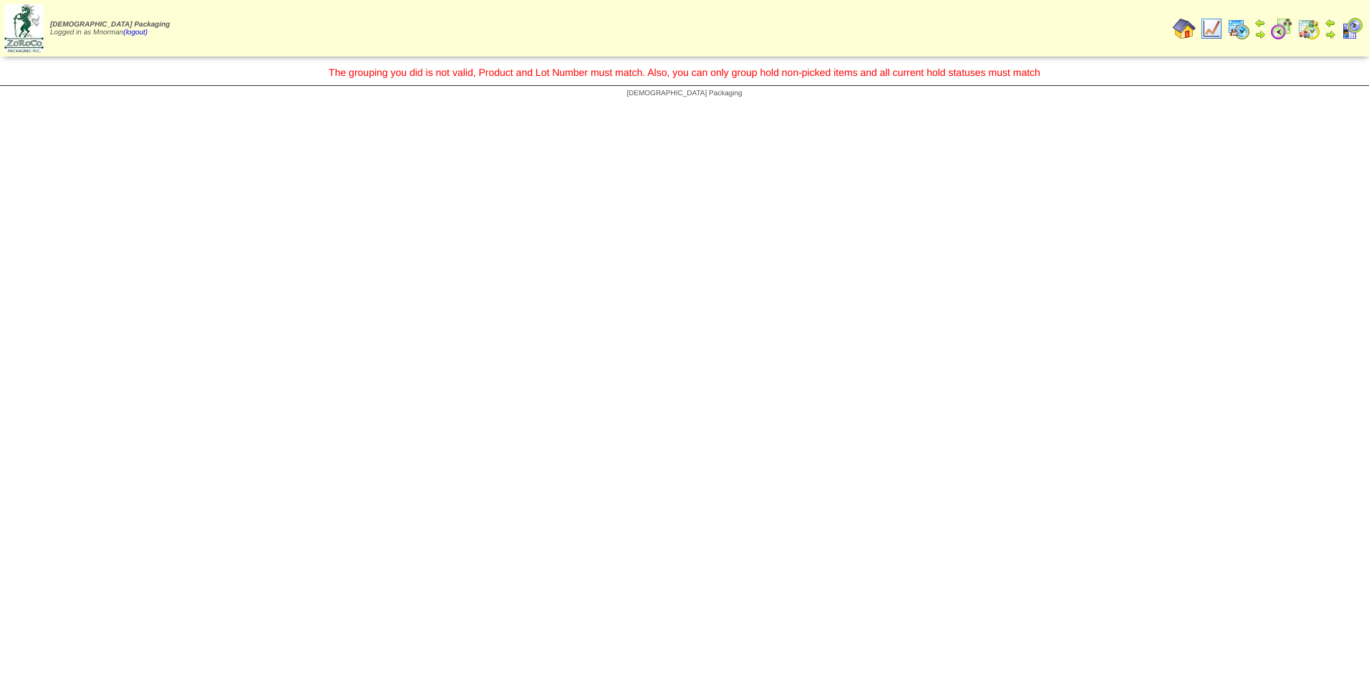
click at [1207, 31] on img at bounding box center [1211, 28] width 23 height 23
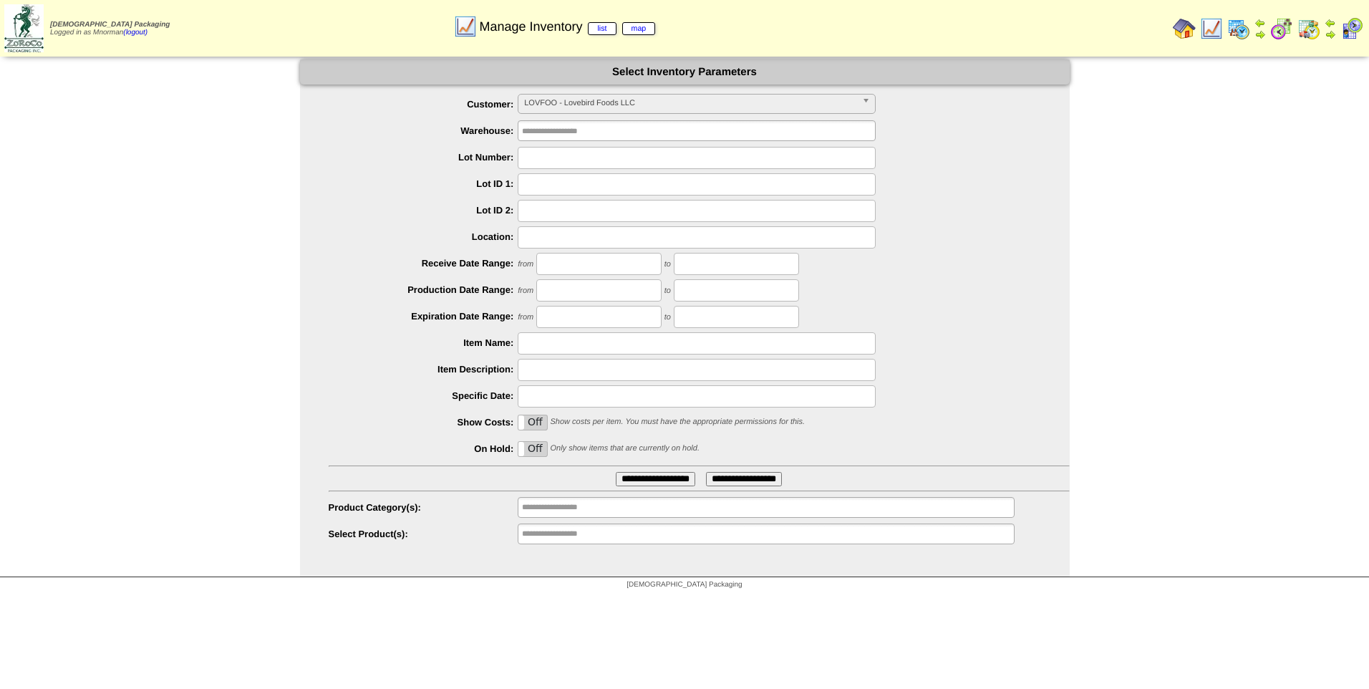
click at [641, 483] on input "**********" at bounding box center [655, 479] width 79 height 14
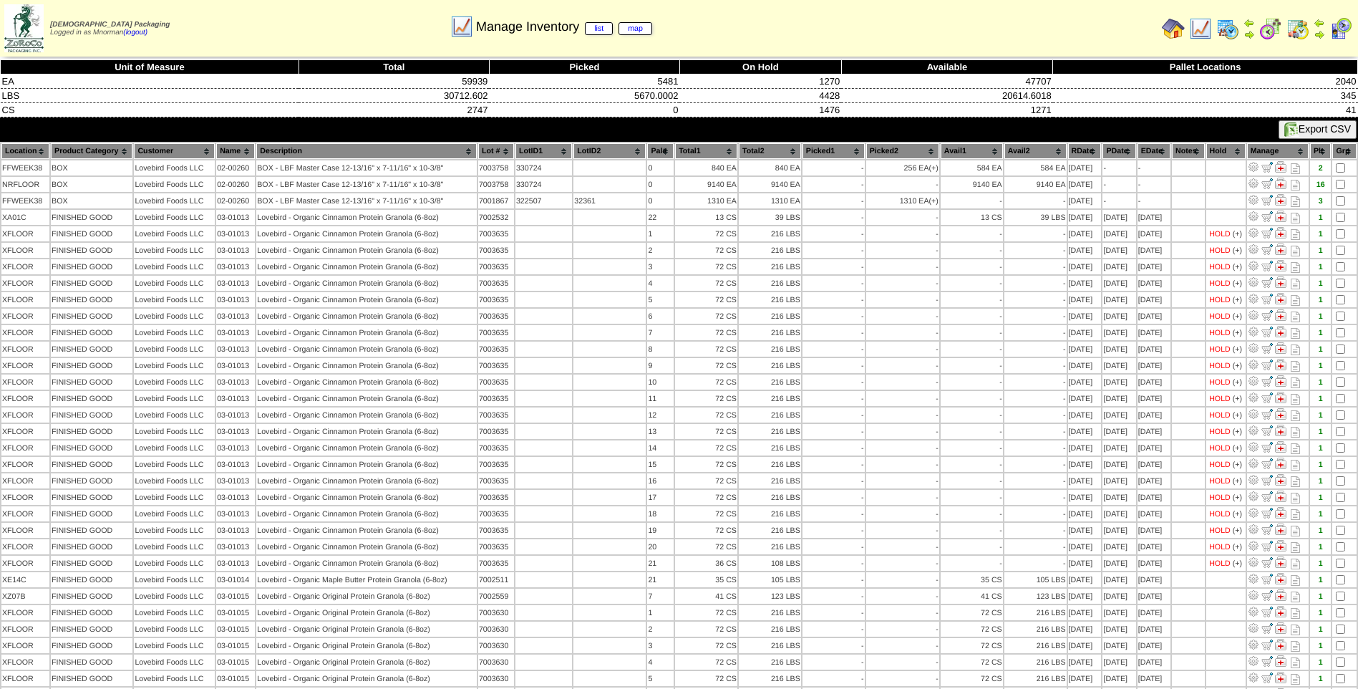
click at [1109, 152] on th "PDate" at bounding box center [1118, 151] width 33 height 16
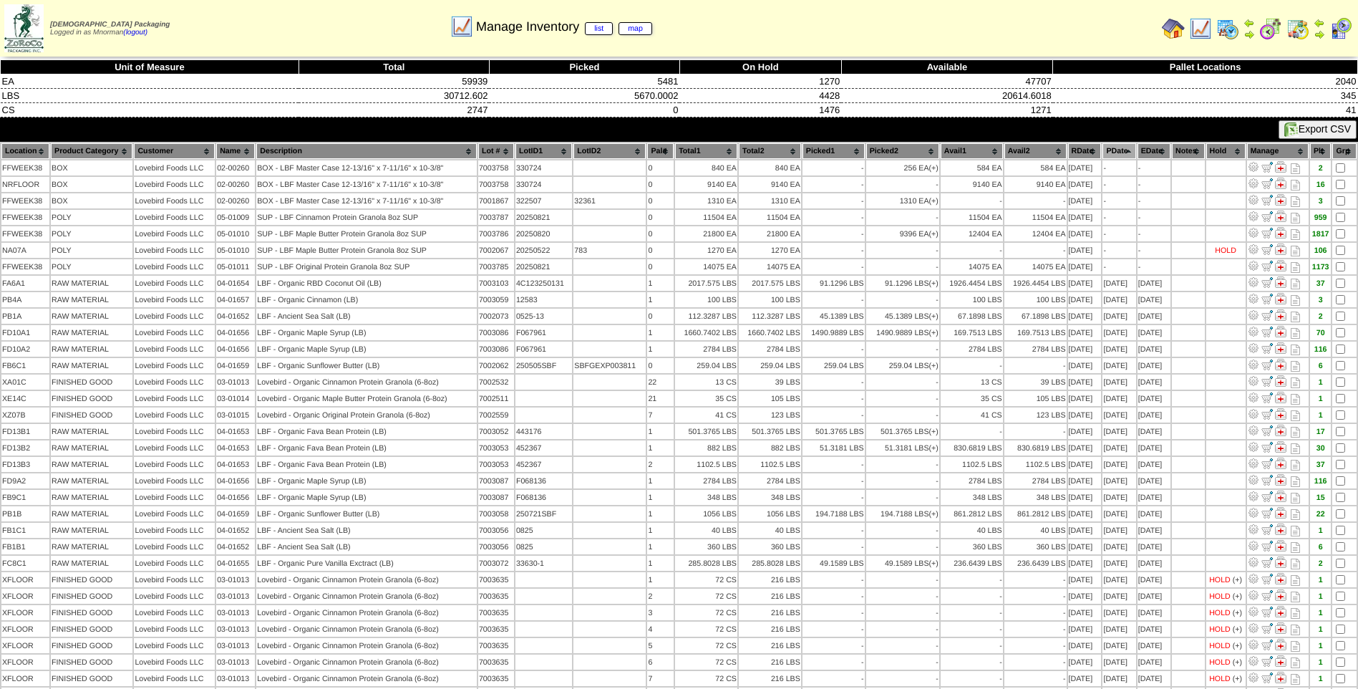
click at [1109, 152] on th "PDate" at bounding box center [1118, 151] width 33 height 16
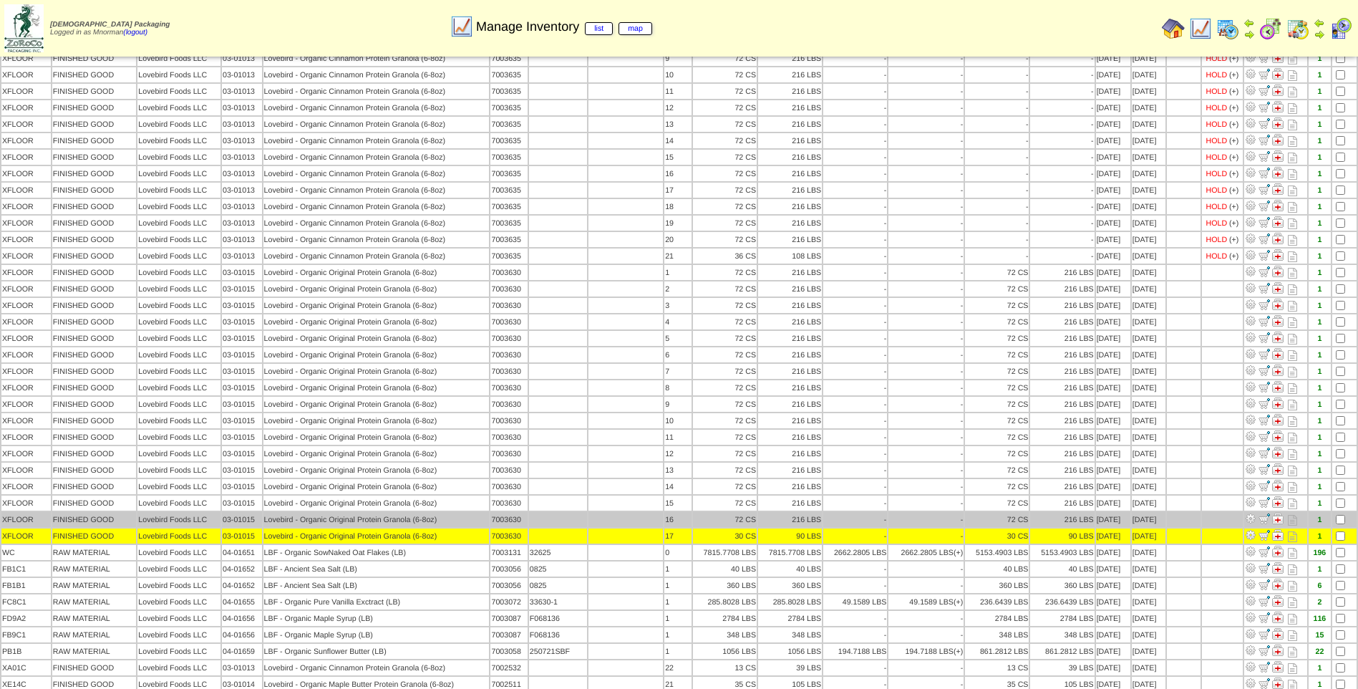
scroll to position [286, 0]
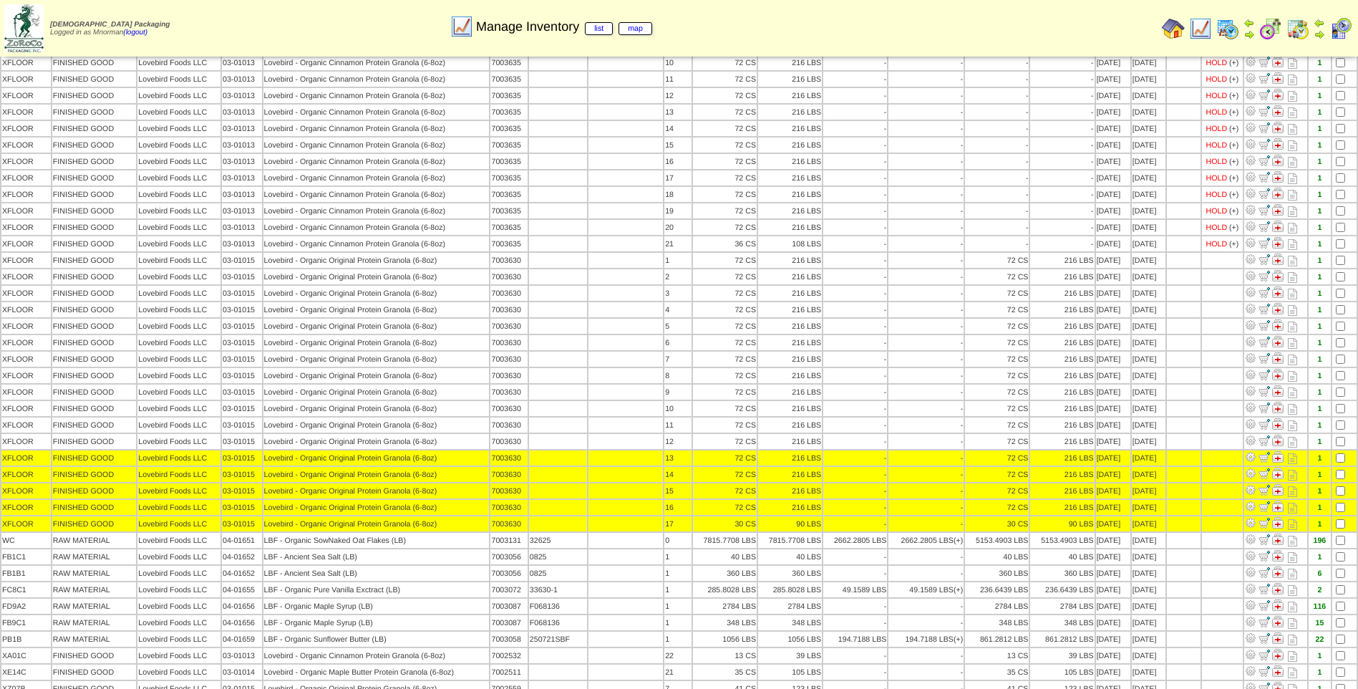
click at [1339, 450] on table "Location Product Category Customer Name Description Lot # LotID1 LotID2 0 -" at bounding box center [679, 407] width 1358 height 1105
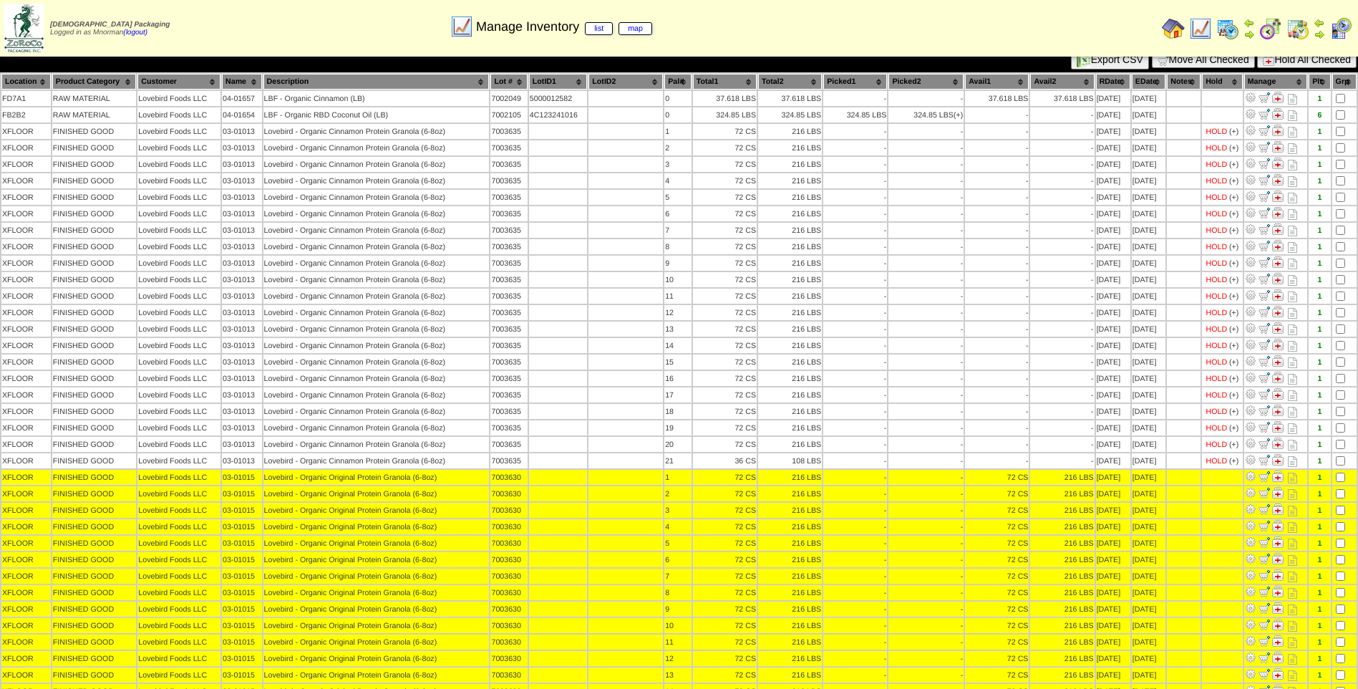
scroll to position [0, 0]
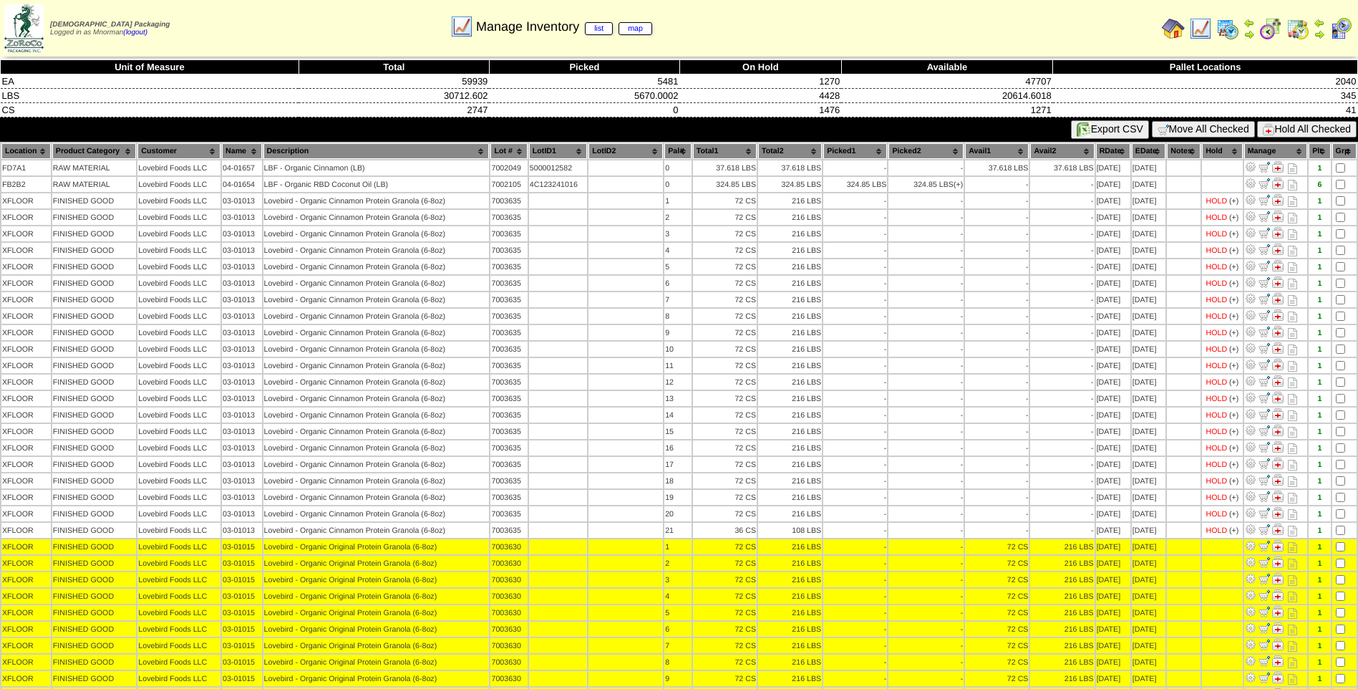
drag, startPoint x: 1287, startPoint y: 127, endPoint x: 1238, endPoint y: 258, distance: 139.7
click at [1287, 127] on button "Hold All Checked" at bounding box center [1306, 129] width 99 height 16
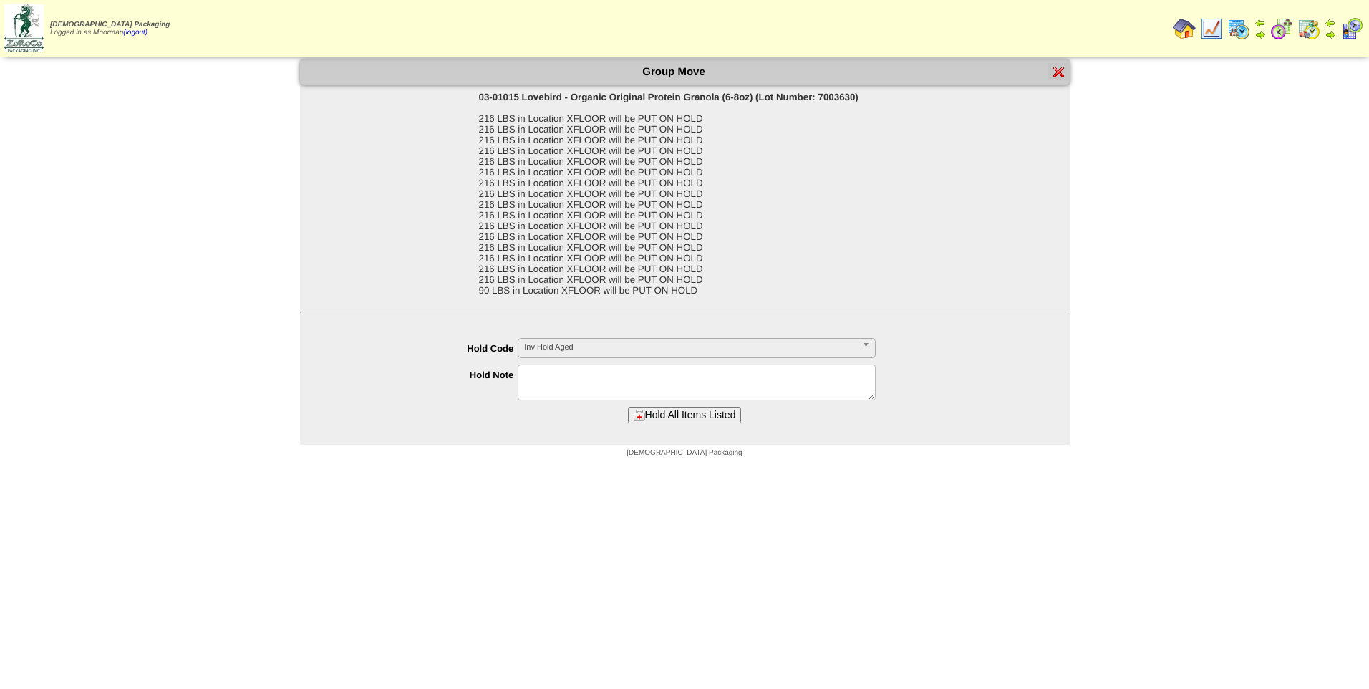
click at [763, 352] on span "Inv Hold Aged" at bounding box center [690, 347] width 332 height 17
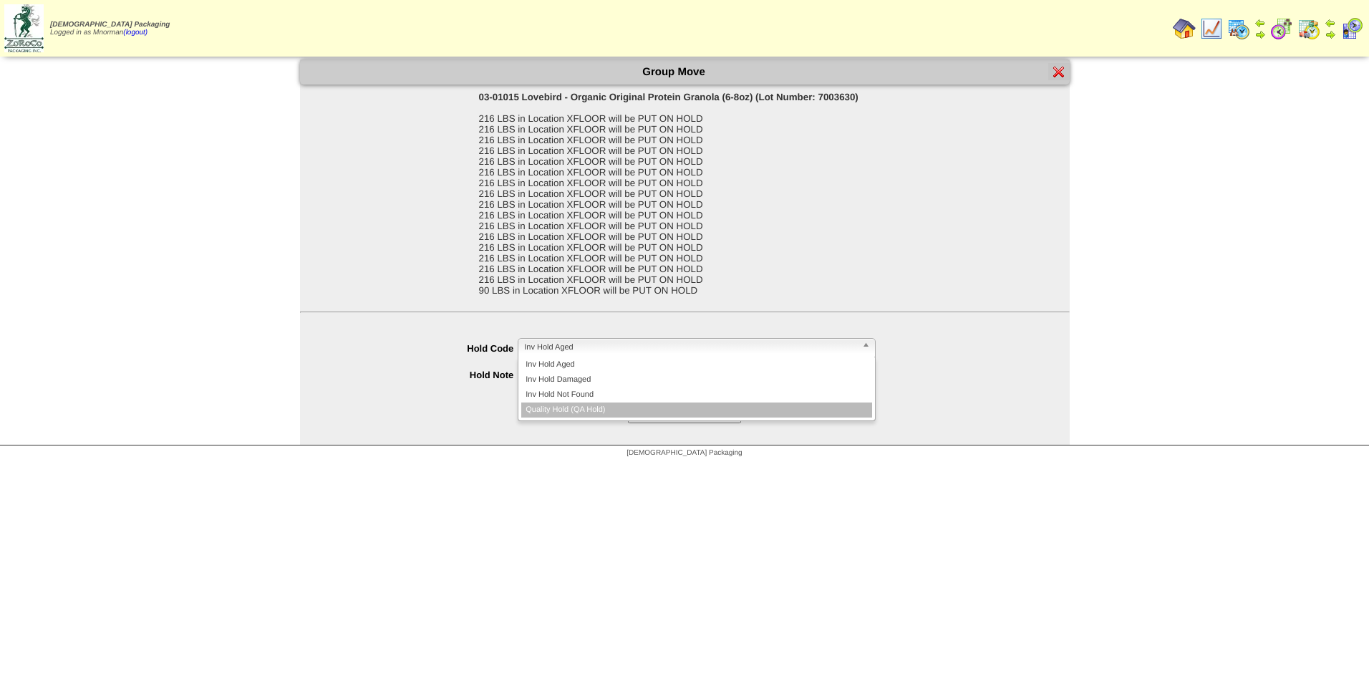
click at [679, 410] on li "Quality Hold (QA Hold)" at bounding box center [696, 409] width 351 height 15
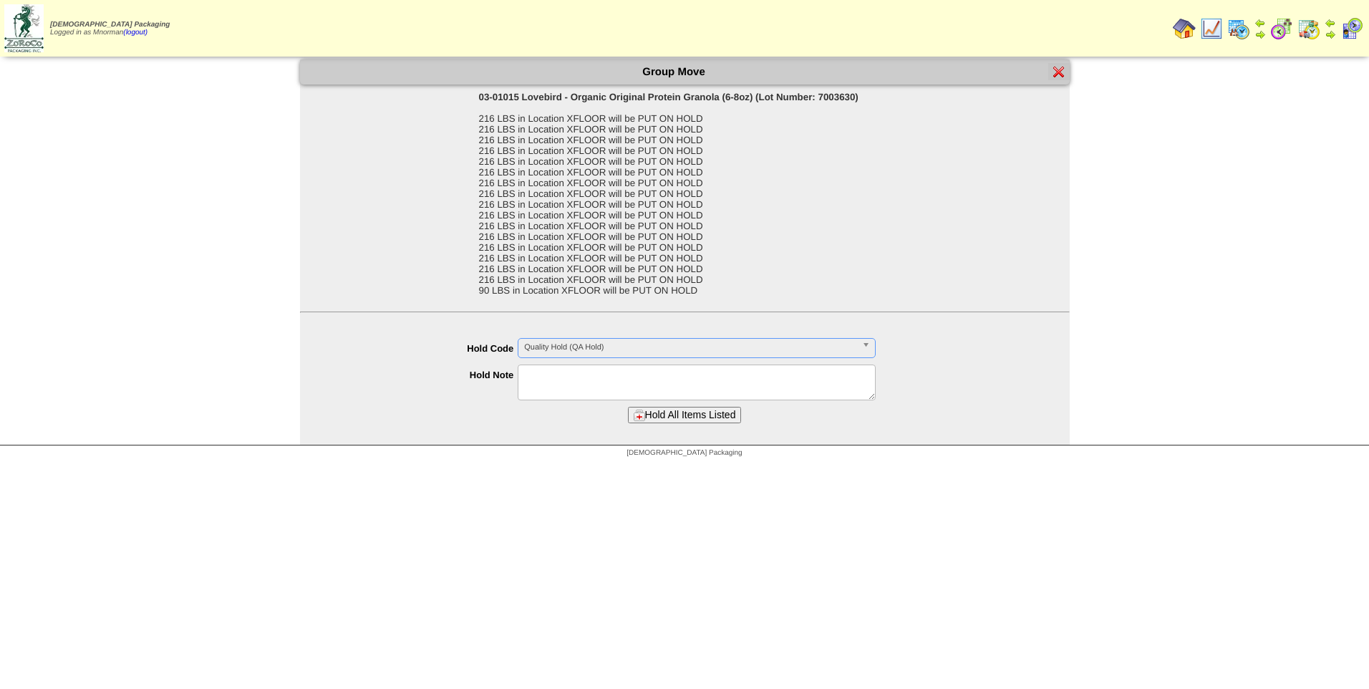
click at [624, 379] on textarea at bounding box center [697, 382] width 358 height 36
type textarea "**********"
click at [679, 416] on button "Hold All Items Listed" at bounding box center [685, 415] width 114 height 16
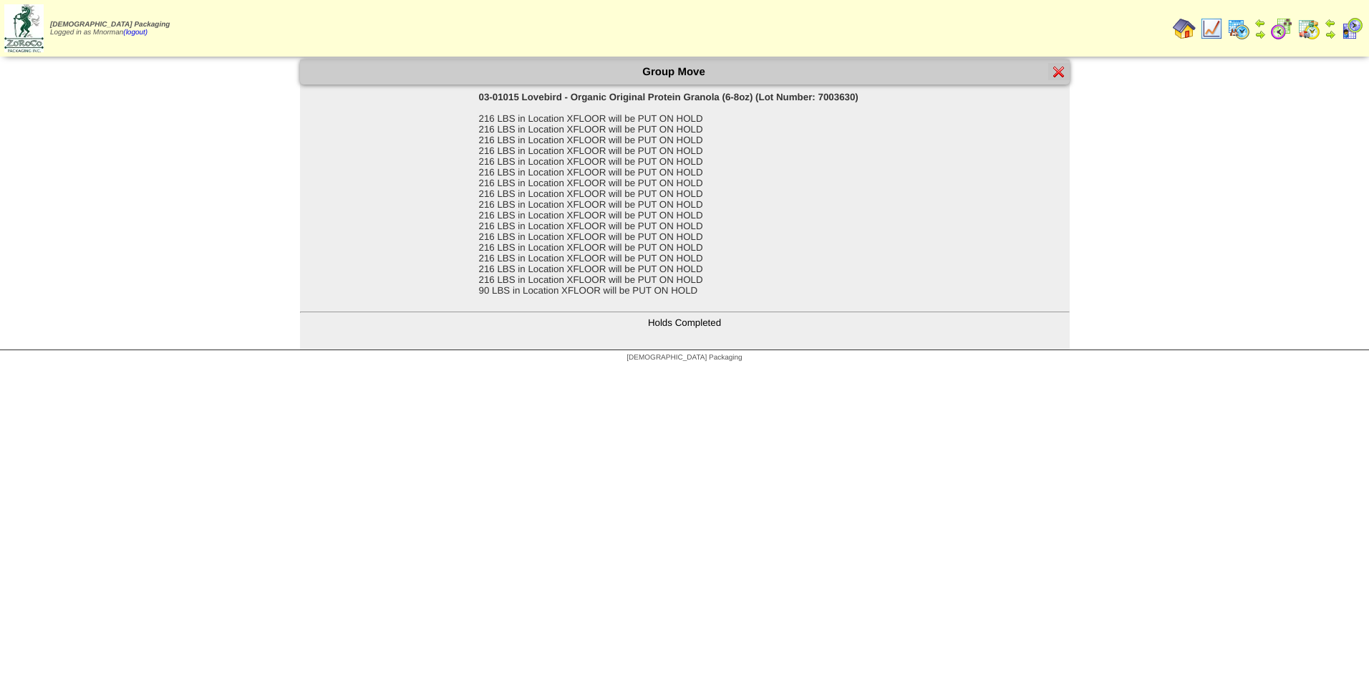
click at [1055, 68] on img at bounding box center [1058, 71] width 11 height 11
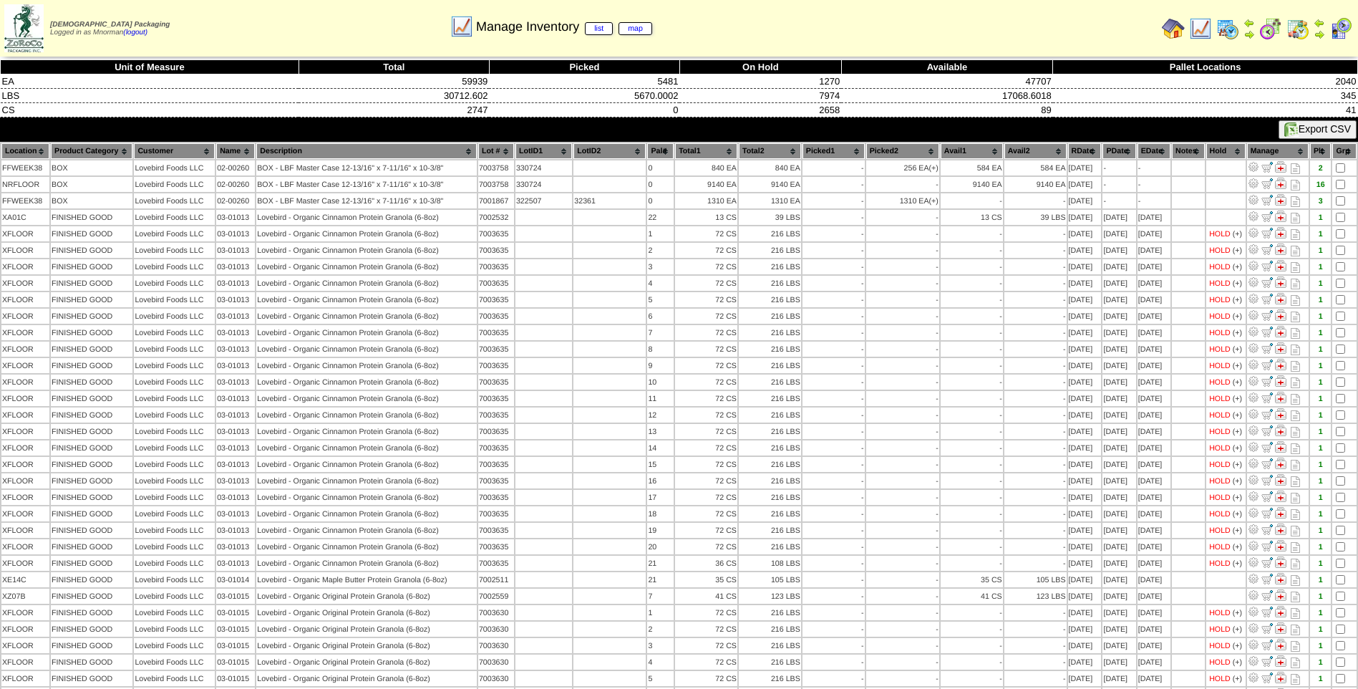
click at [1122, 154] on th "PDate" at bounding box center [1118, 151] width 33 height 16
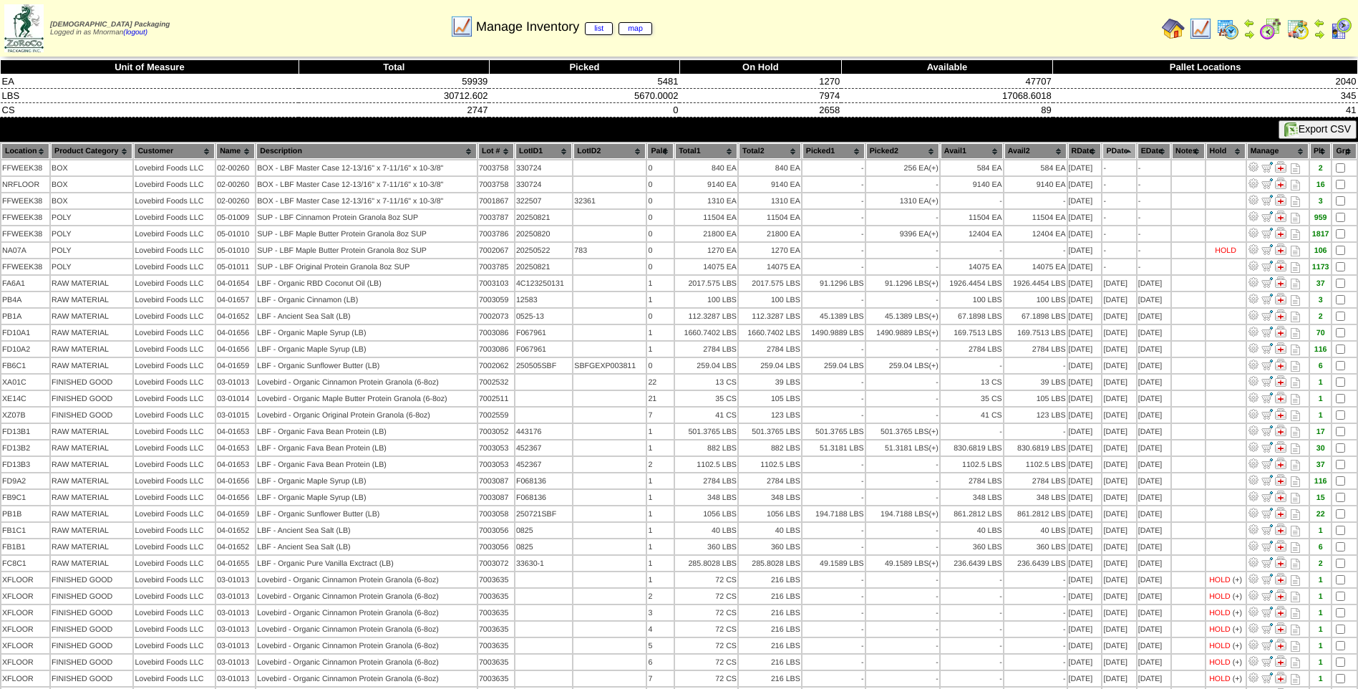
click at [1118, 151] on th "PDate" at bounding box center [1118, 151] width 33 height 16
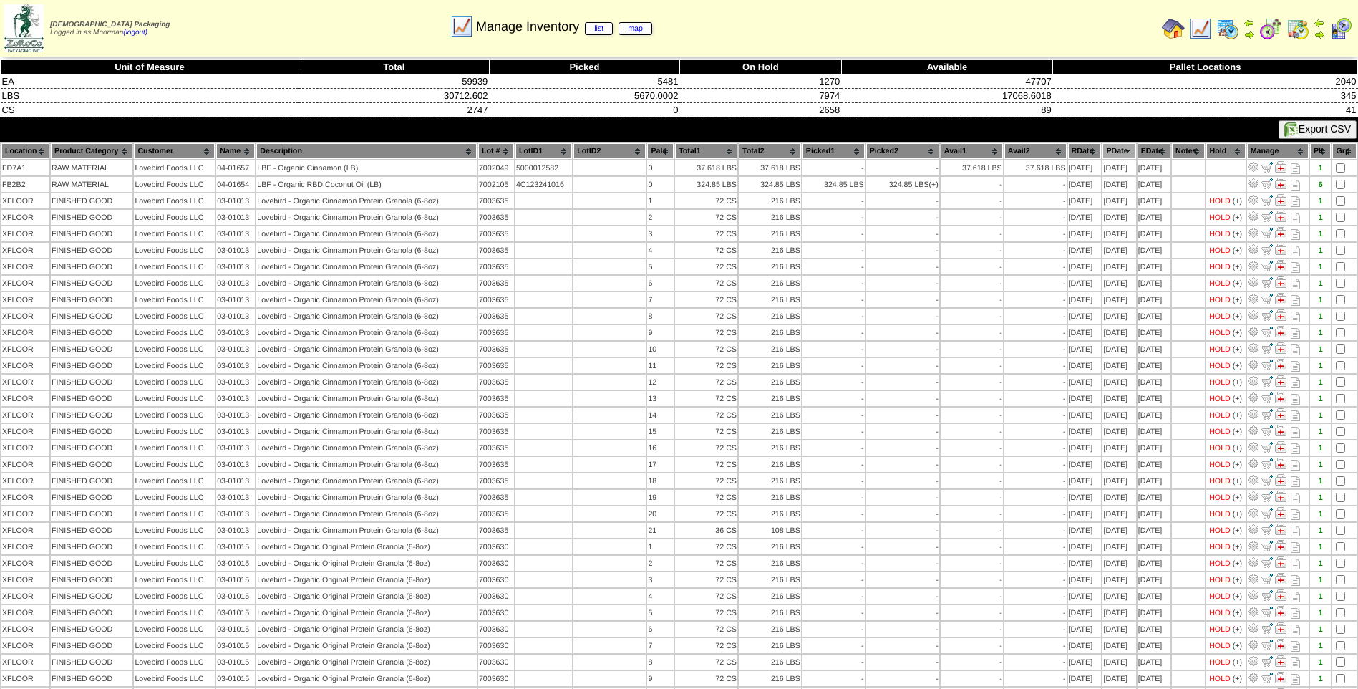
click at [1195, 31] on img at bounding box center [1200, 28] width 23 height 23
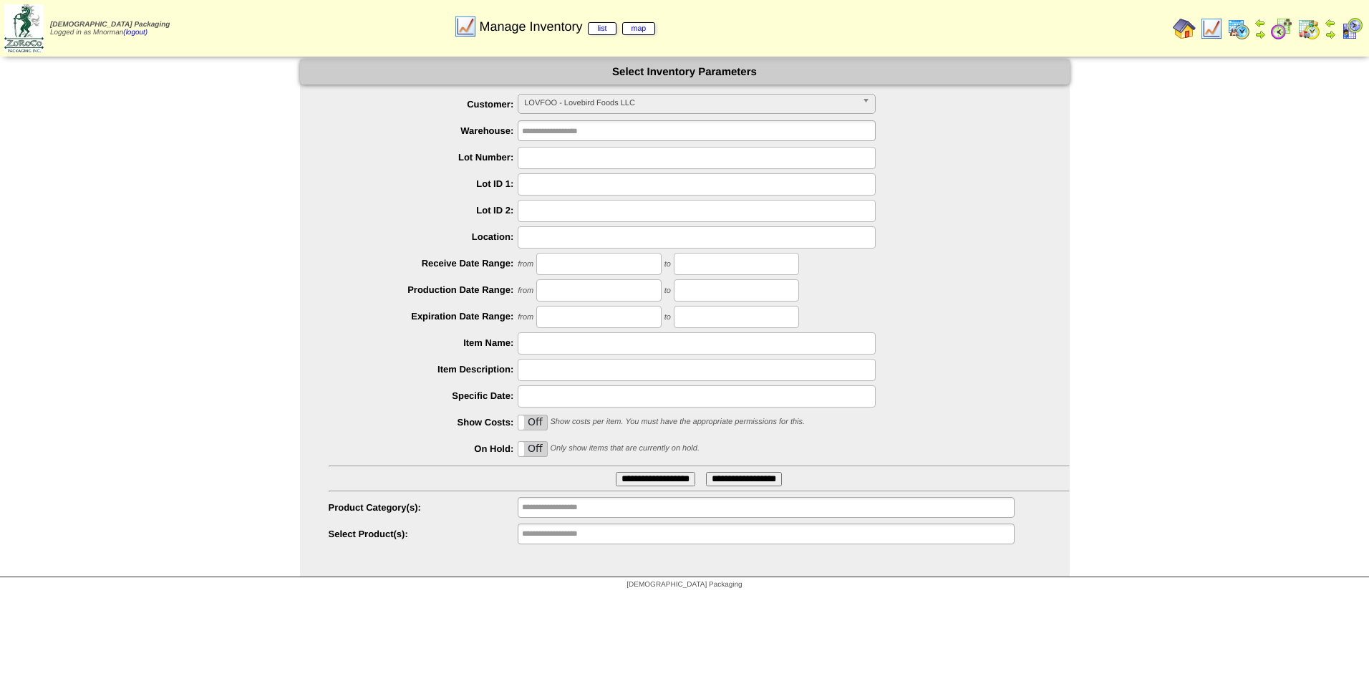
click at [579, 108] on span "LOVFOO - Lovebird Foods LLC" at bounding box center [690, 102] width 332 height 17
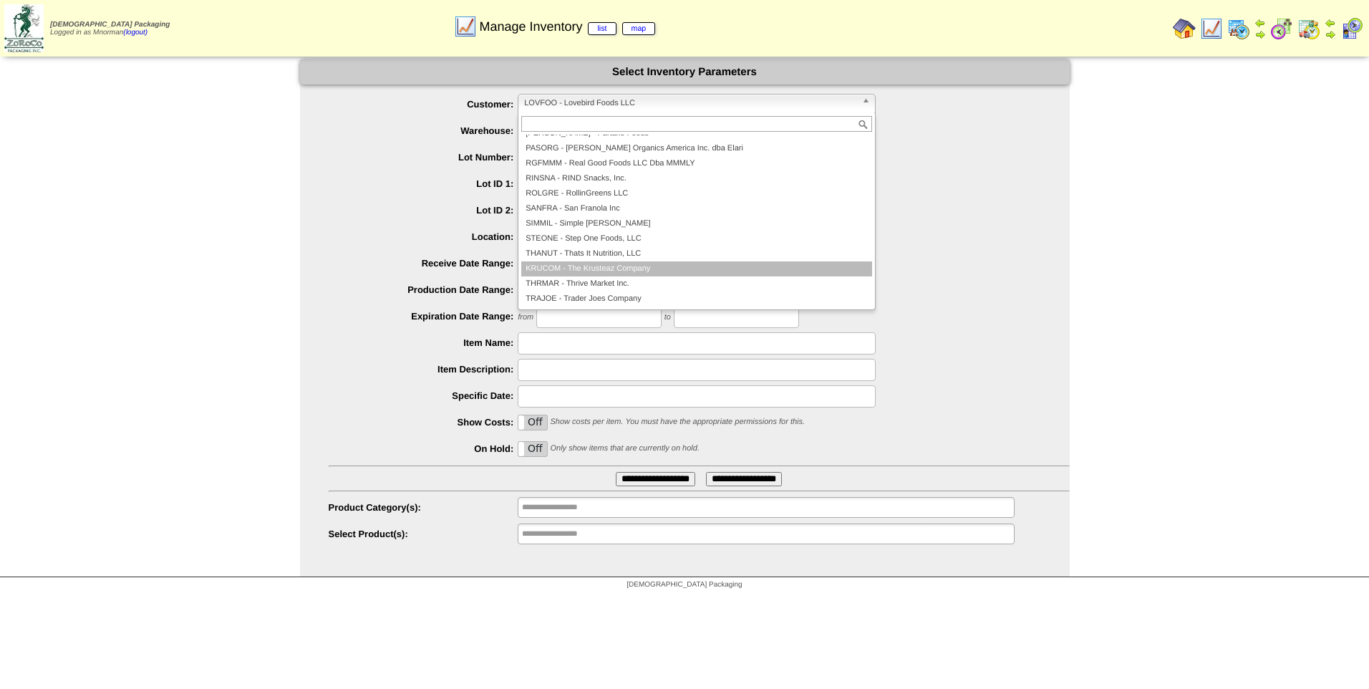
scroll to position [166, 0]
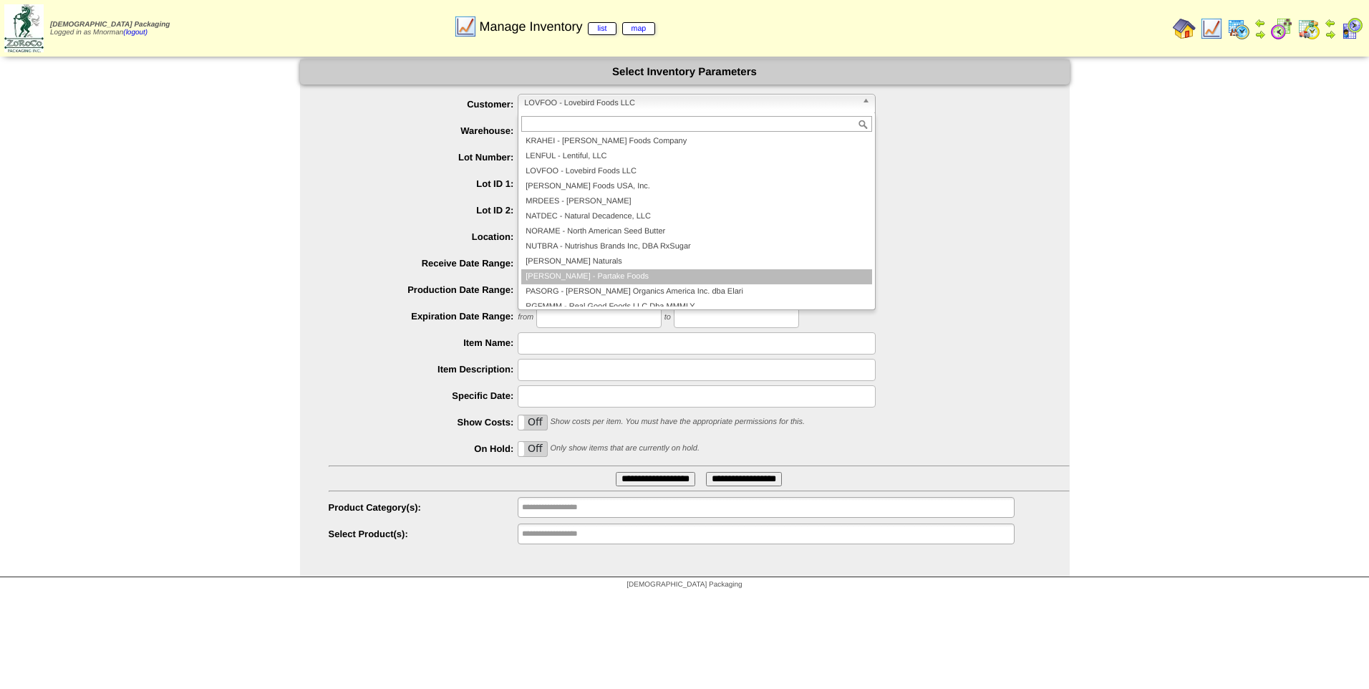
click at [626, 273] on li "[PERSON_NAME] - Partake Foods" at bounding box center [696, 276] width 351 height 15
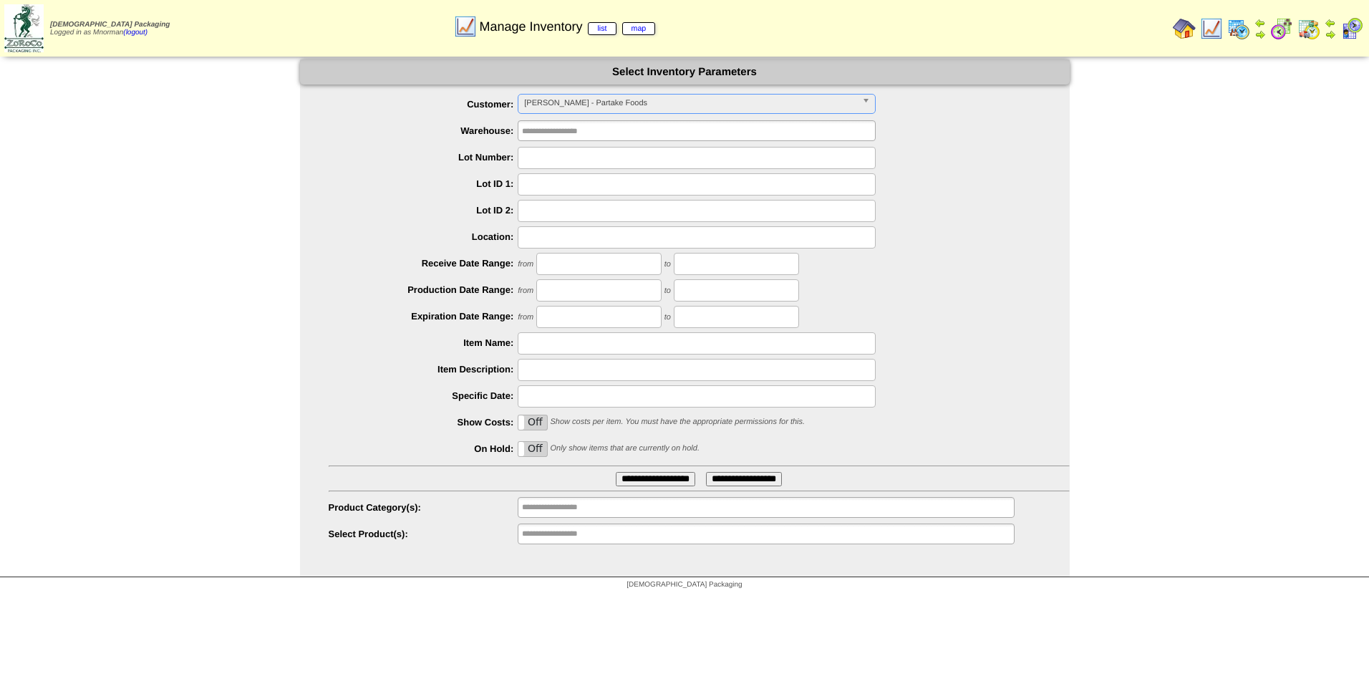
click at [626, 470] on ul "**********" at bounding box center [684, 320] width 769 height 452
click at [629, 476] on input "**********" at bounding box center [655, 479] width 79 height 14
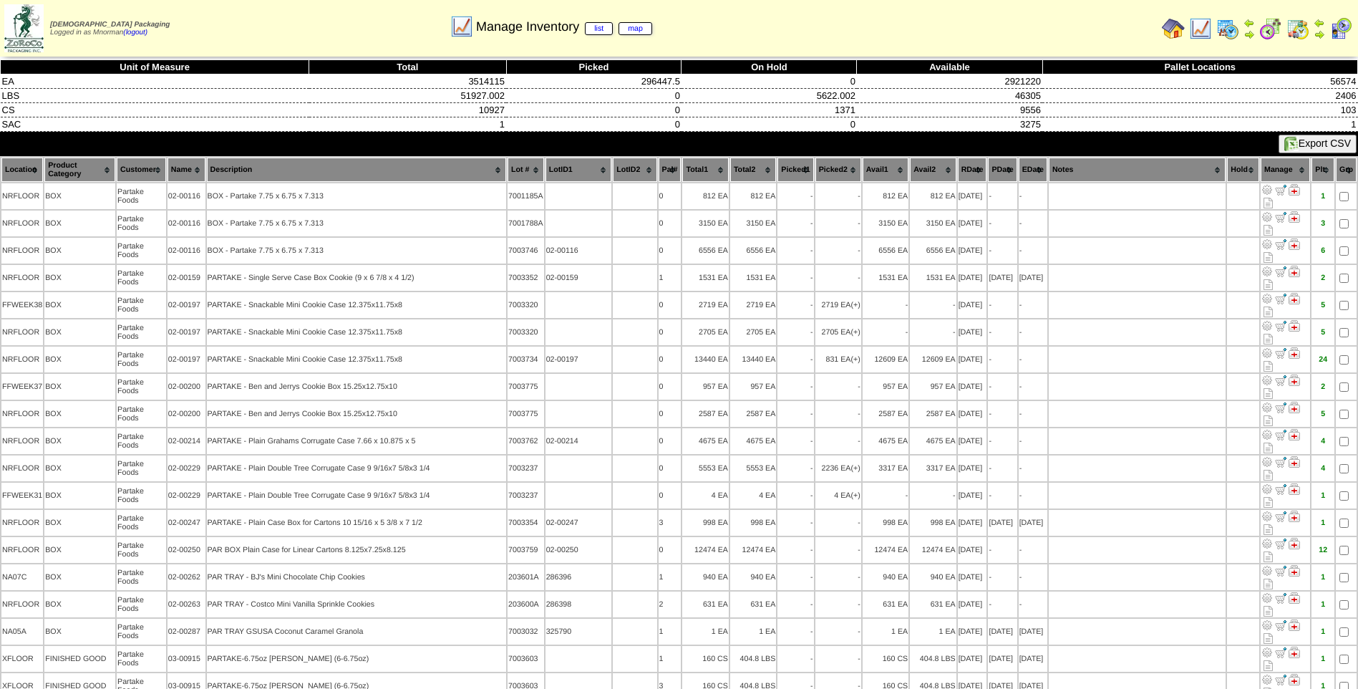
click at [993, 164] on th "PDate" at bounding box center [1002, 169] width 29 height 24
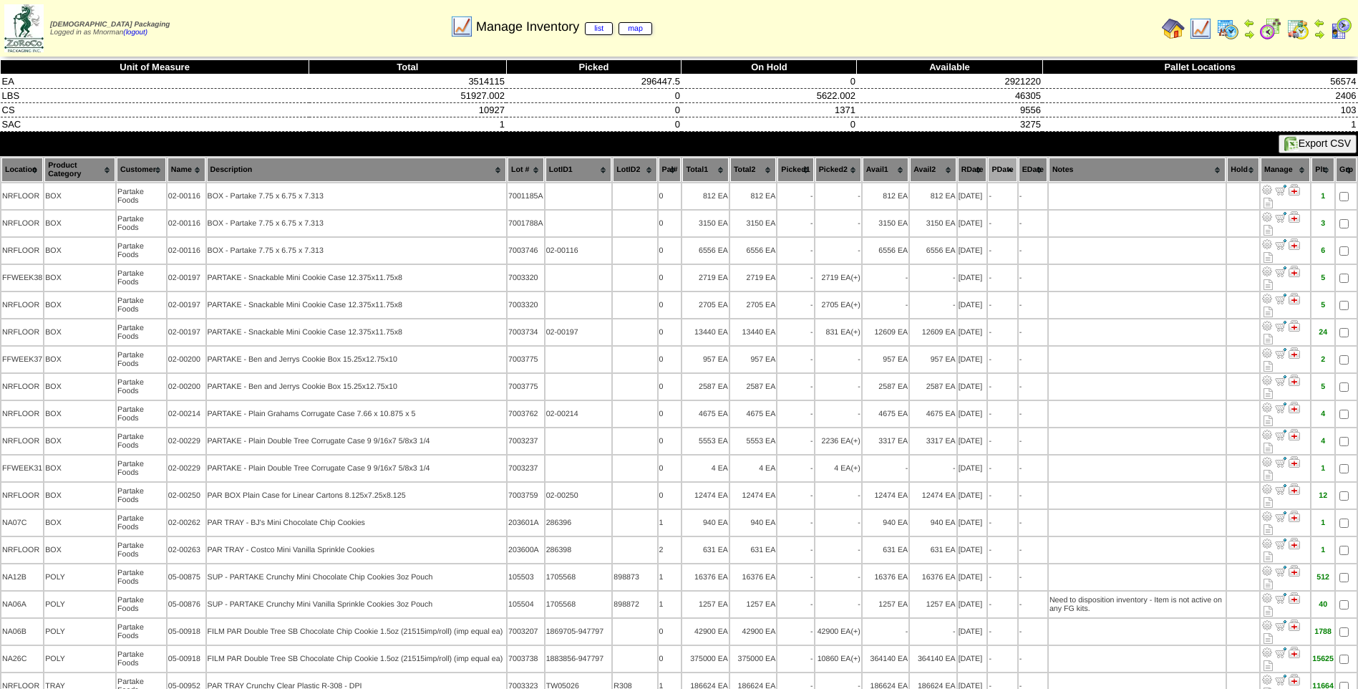
click at [993, 164] on th "PDate" at bounding box center [1002, 169] width 29 height 24
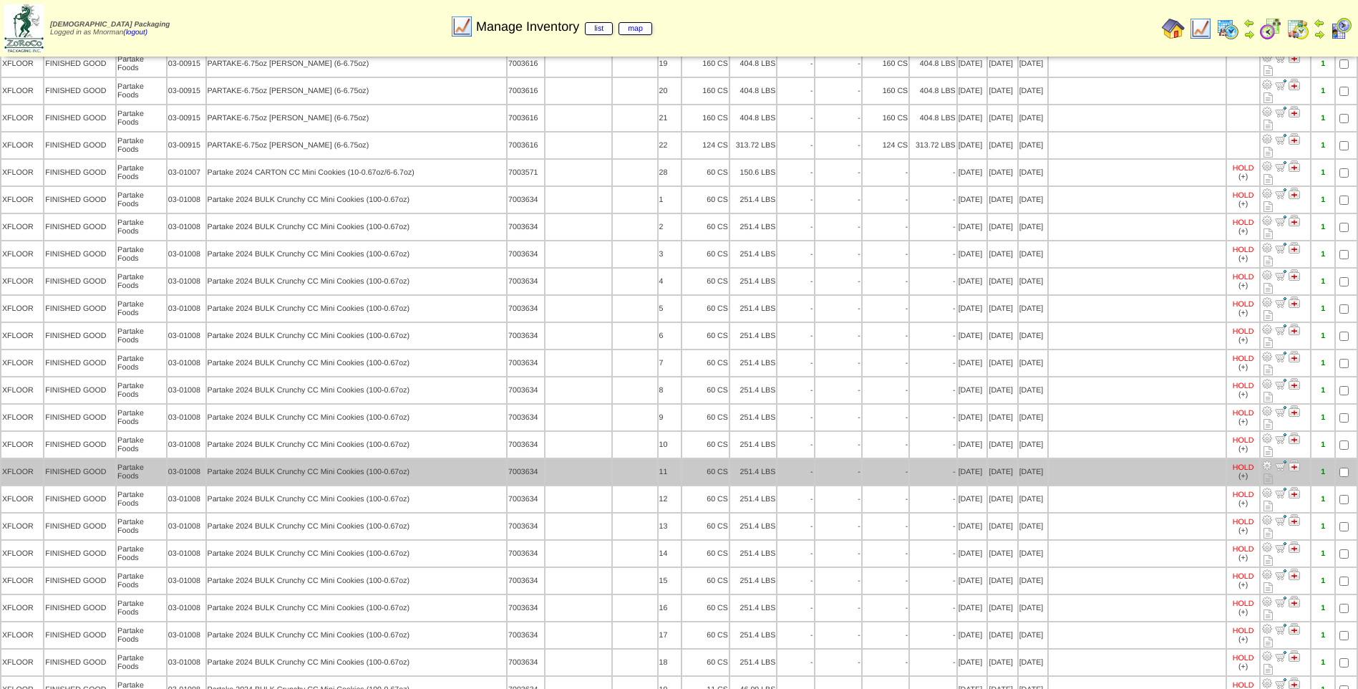
scroll to position [1575, 0]
